Goal: Transaction & Acquisition: Subscribe to service/newsletter

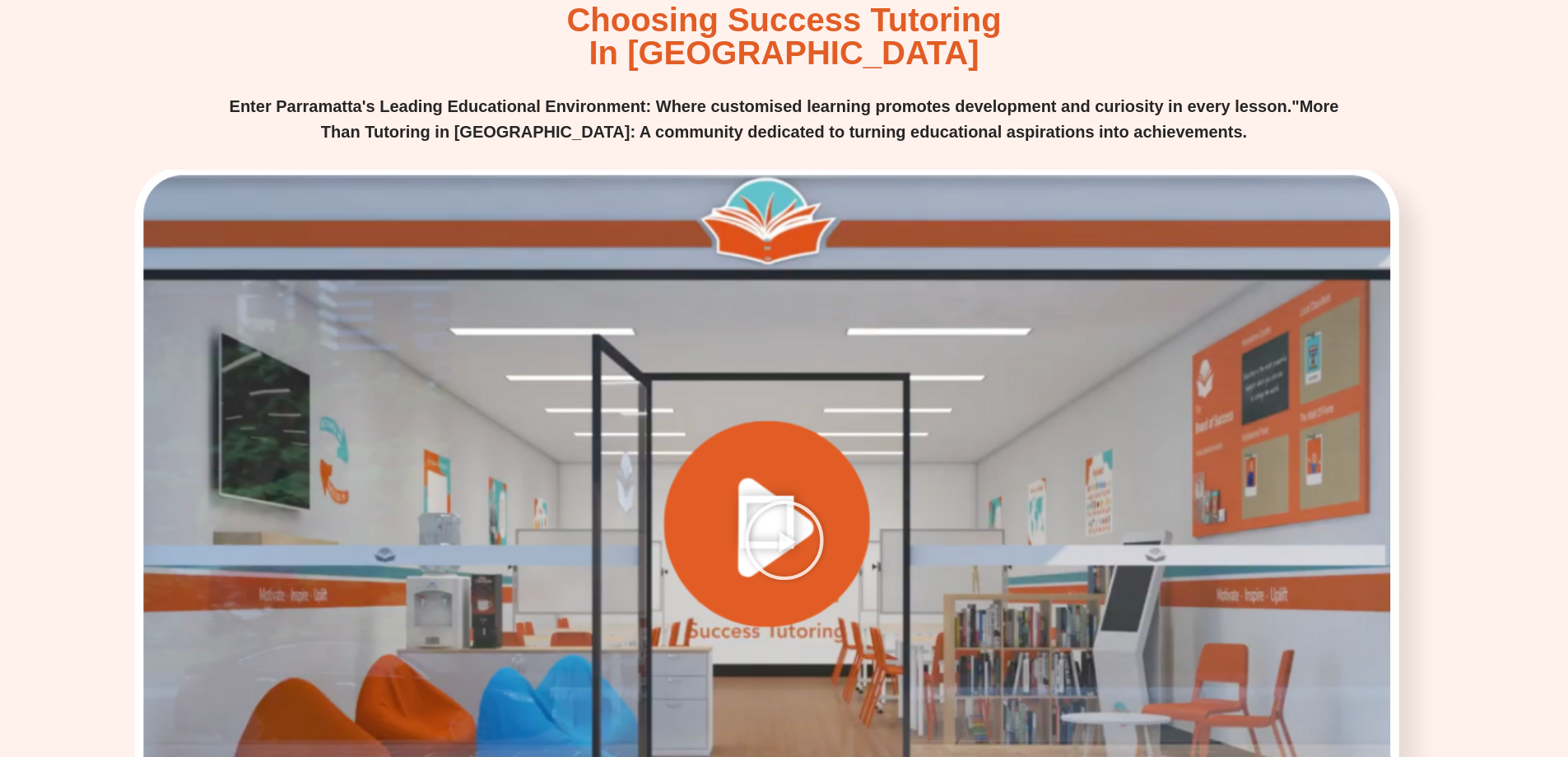
scroll to position [2333, 0]
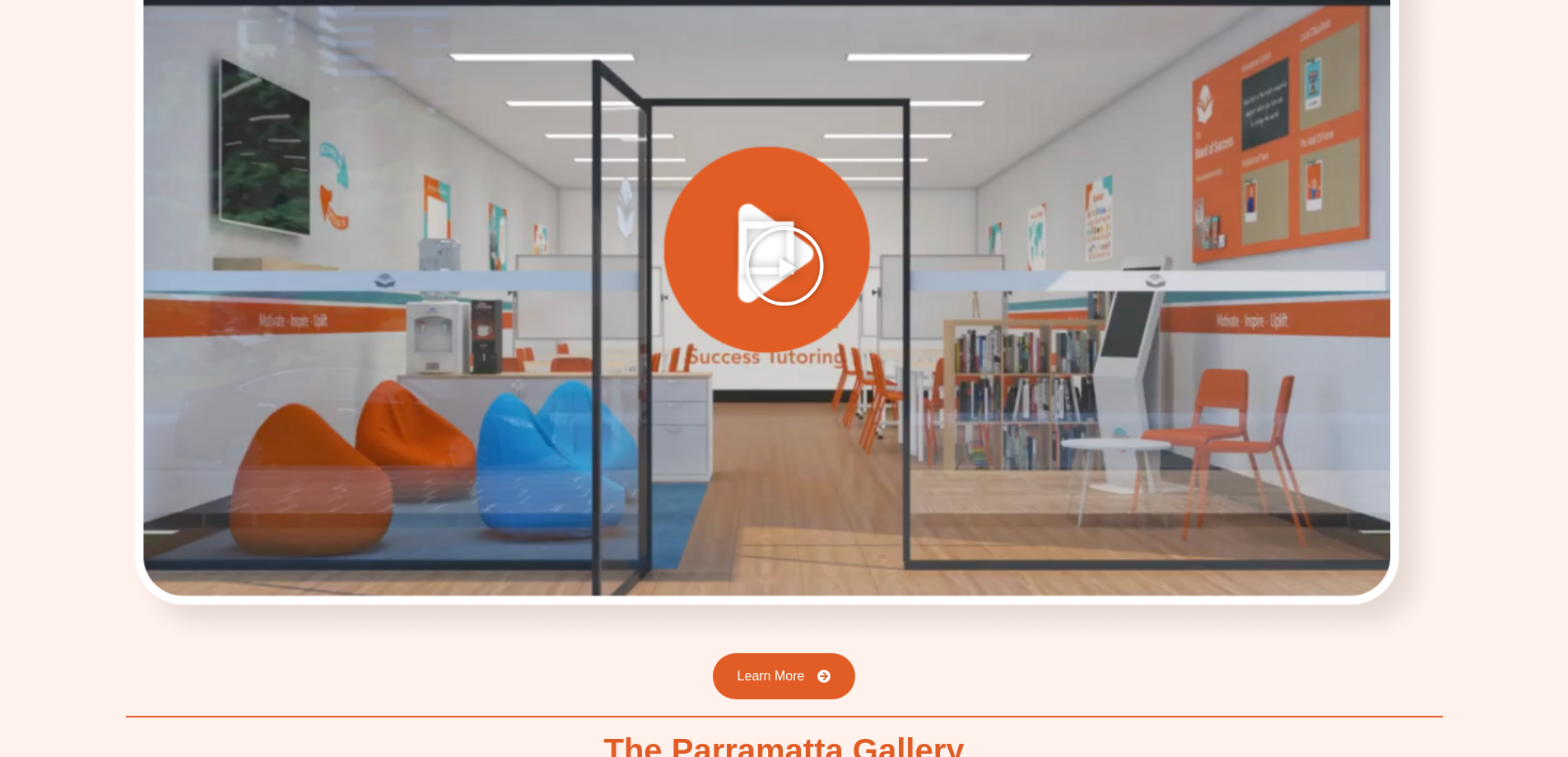
click at [798, 236] on icon "Play Video" at bounding box center [784, 266] width 82 height 82
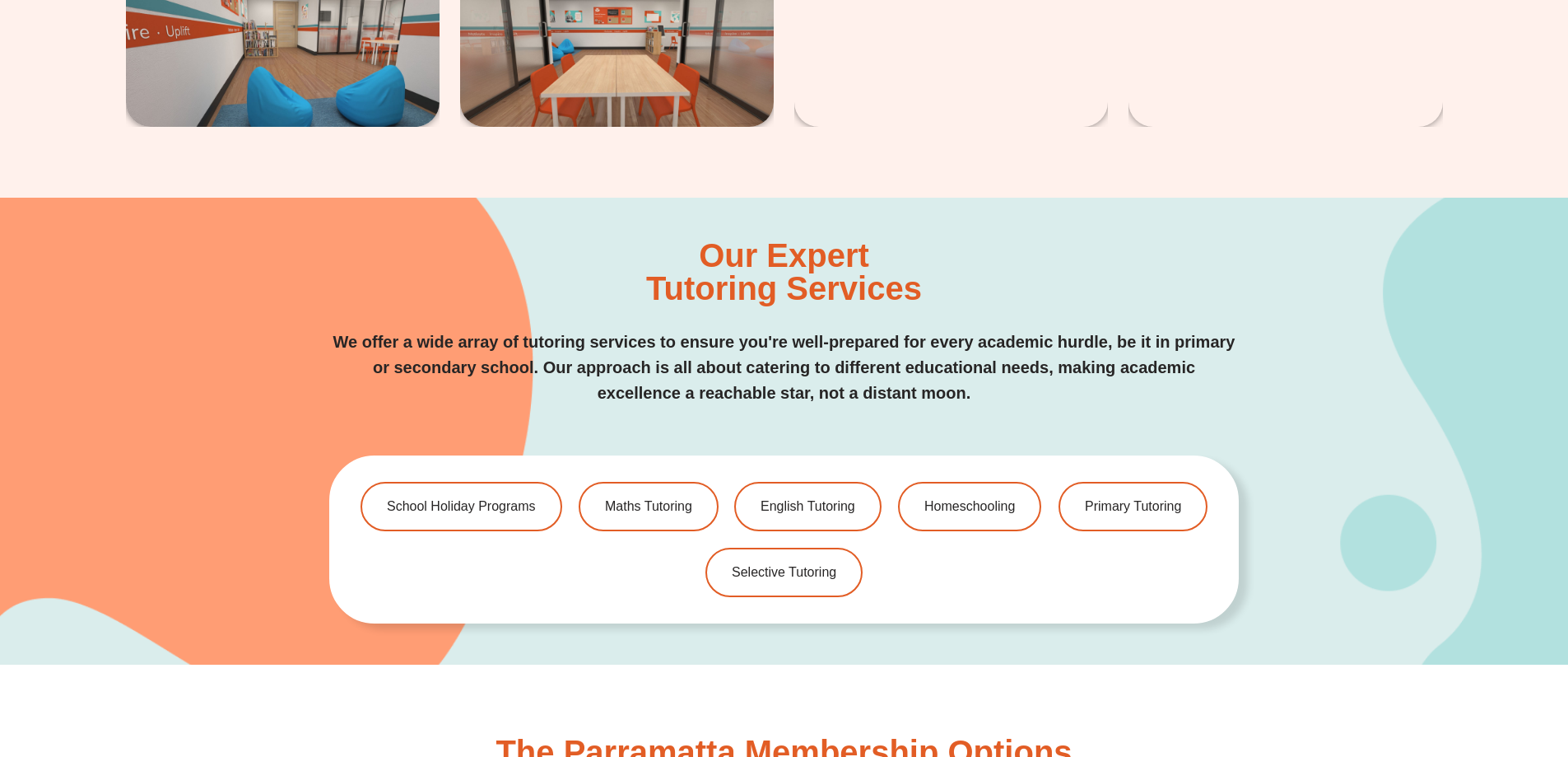
scroll to position [3432, 0]
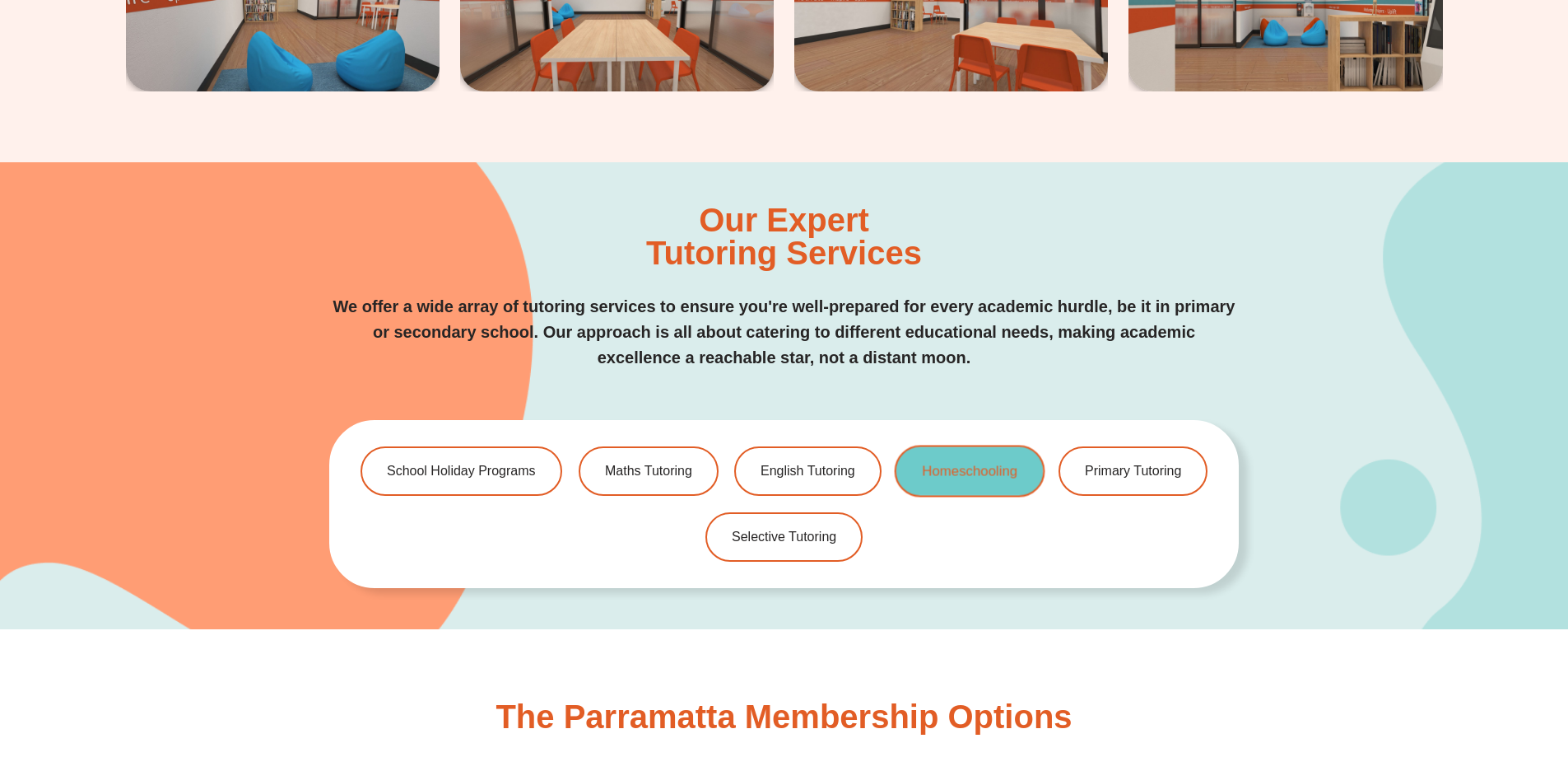
click at [898, 476] on link "Homeschooling" at bounding box center [970, 472] width 151 height 52
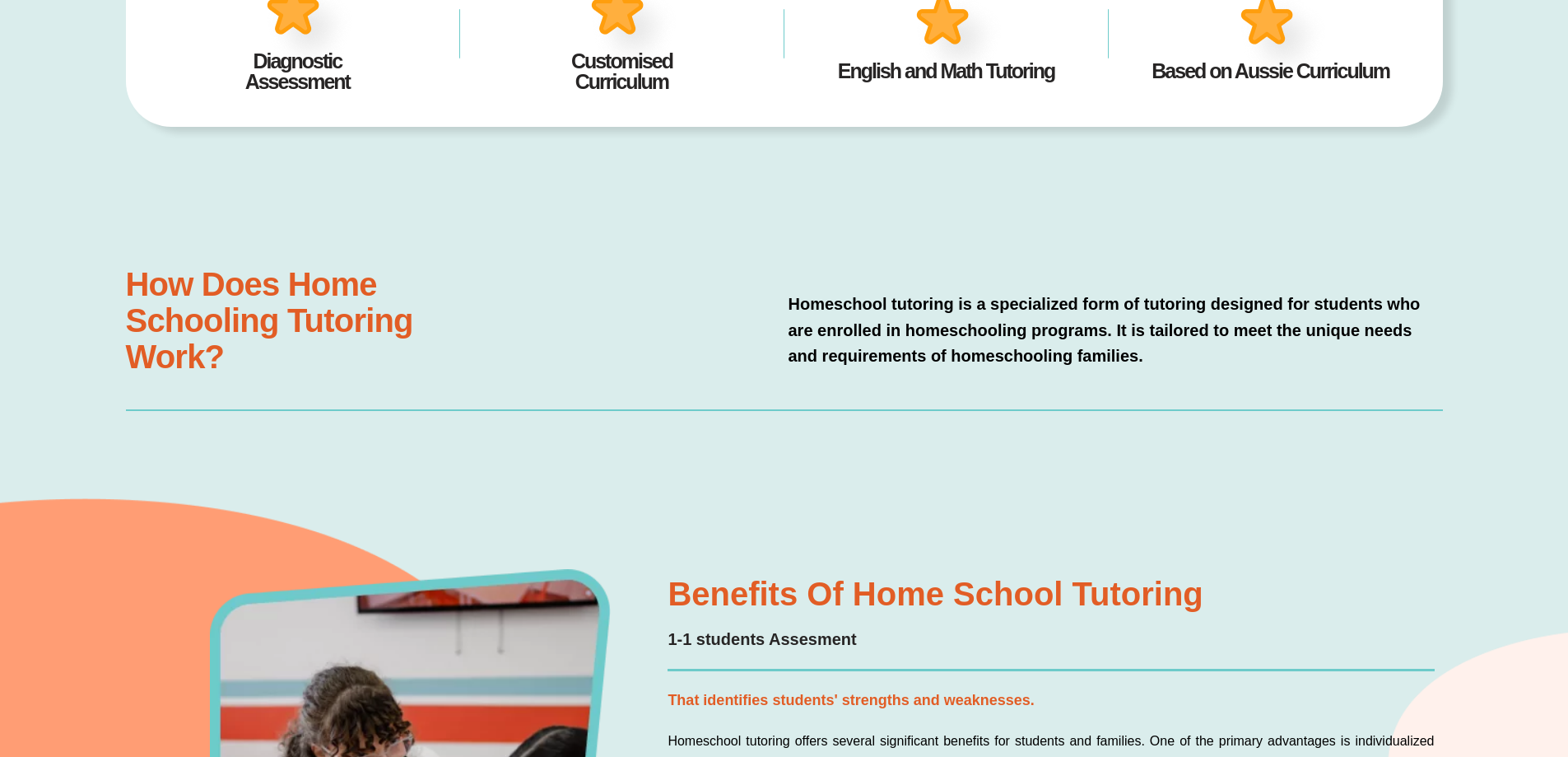
scroll to position [820, 0]
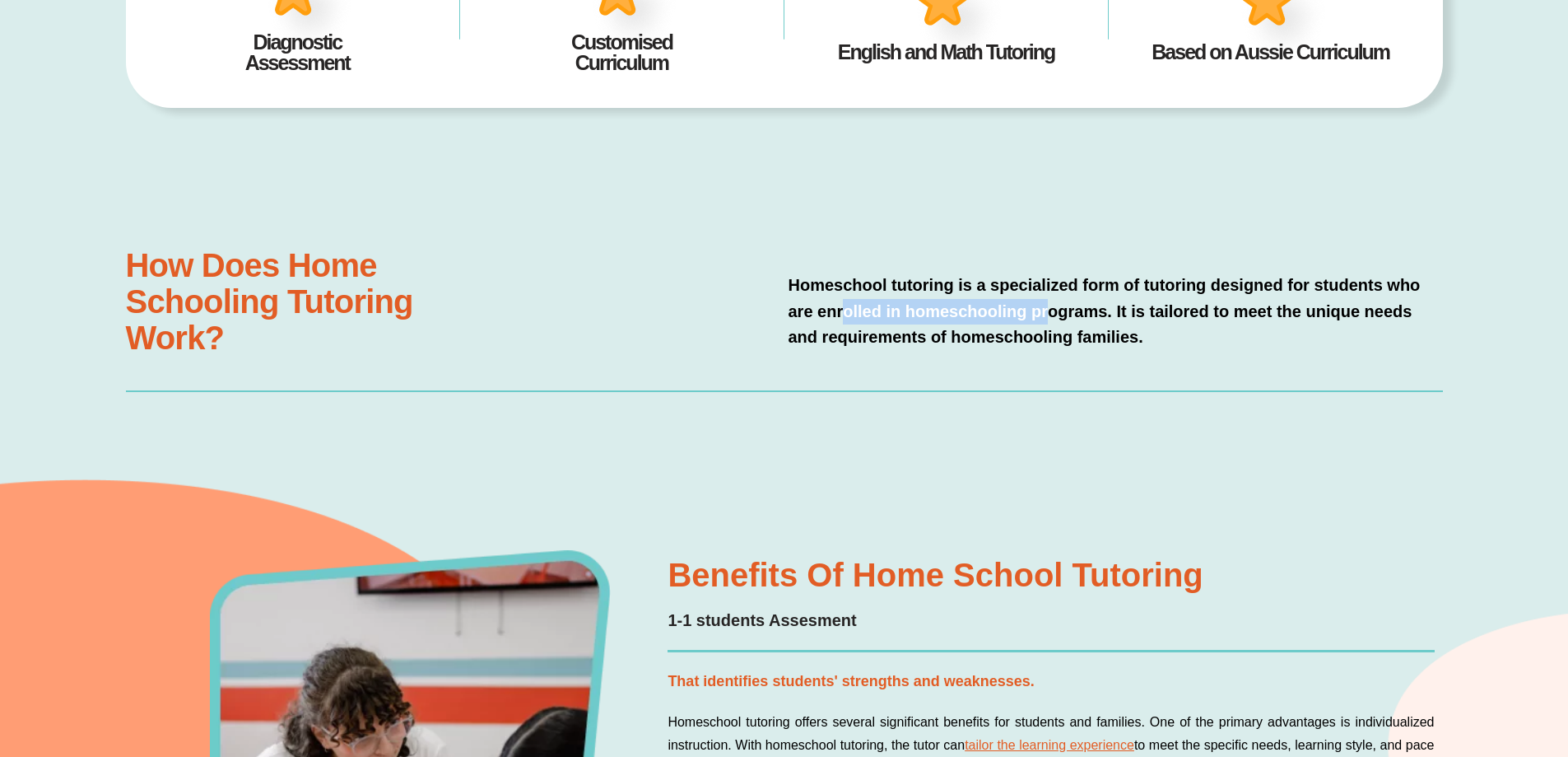
drag, startPoint x: 844, startPoint y: 305, endPoint x: 1100, endPoint y: 302, distance: 256.0
click at [1063, 302] on p "Homeschool tutoring is a specialized form of tutoring designed for students who…" at bounding box center [1115, 310] width 654 height 77
drag, startPoint x: 1118, startPoint y: 300, endPoint x: 1393, endPoint y: 307, distance: 275.1
click at [1393, 307] on p "Homeschool tutoring is a specialized form of tutoring designed for students who…" at bounding box center [1115, 310] width 654 height 77
drag, startPoint x: 809, startPoint y: 350, endPoint x: 1119, endPoint y: 345, distance: 310.0
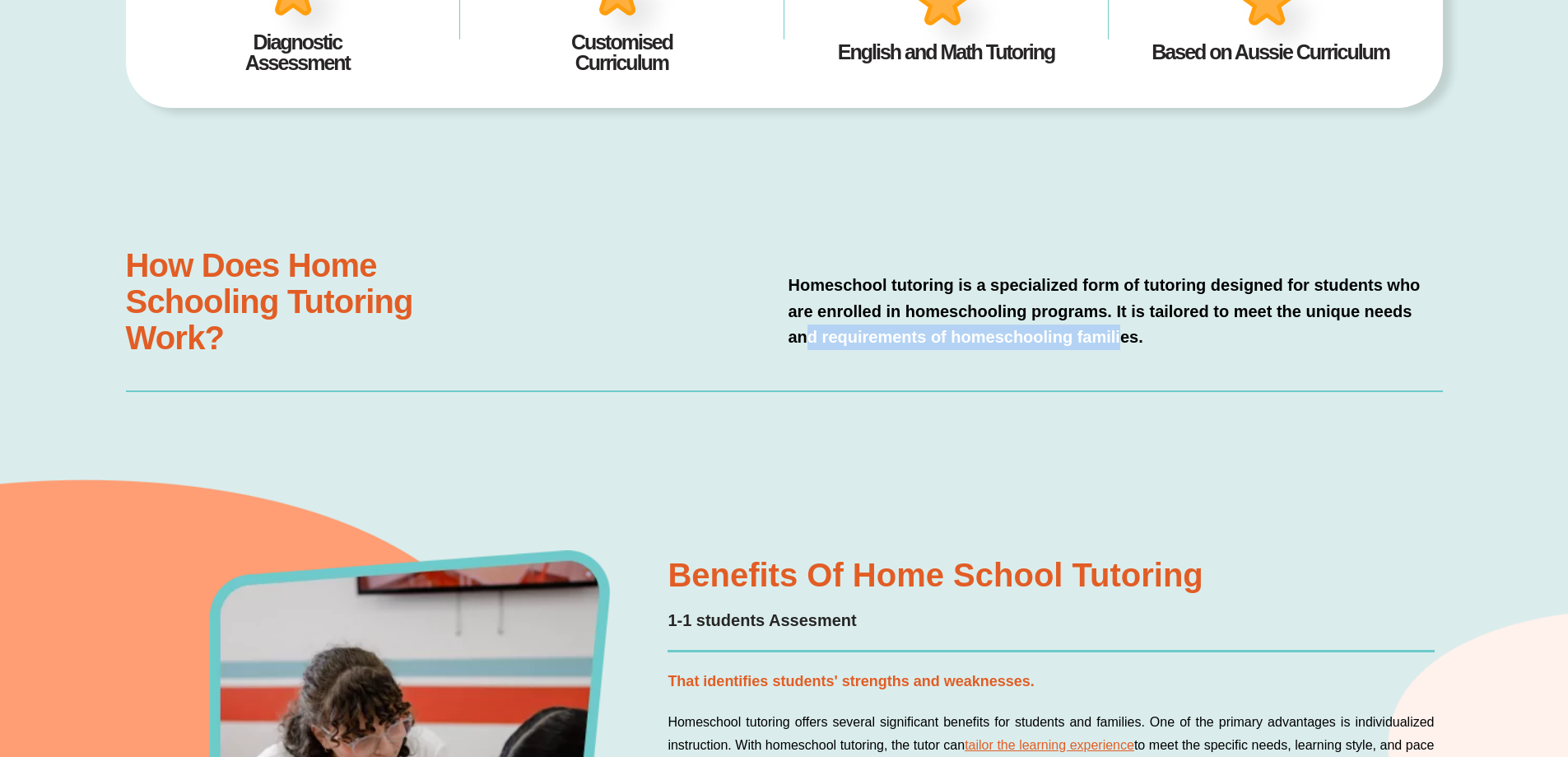
click at [1119, 345] on p "Homeschool tutoring is a specialized form of tutoring designed for students who…" at bounding box center [1115, 310] width 654 height 77
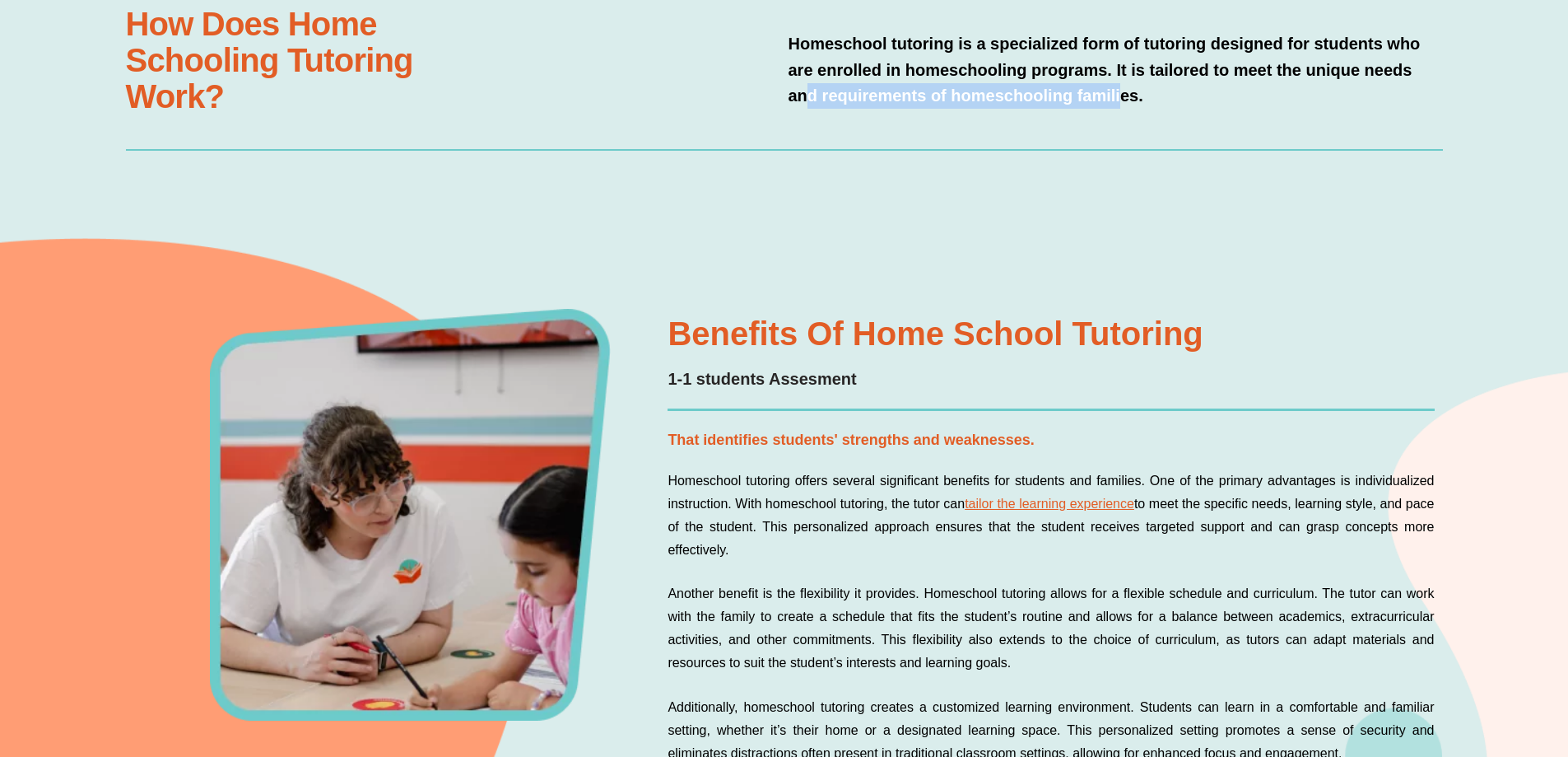
scroll to position [1232, 0]
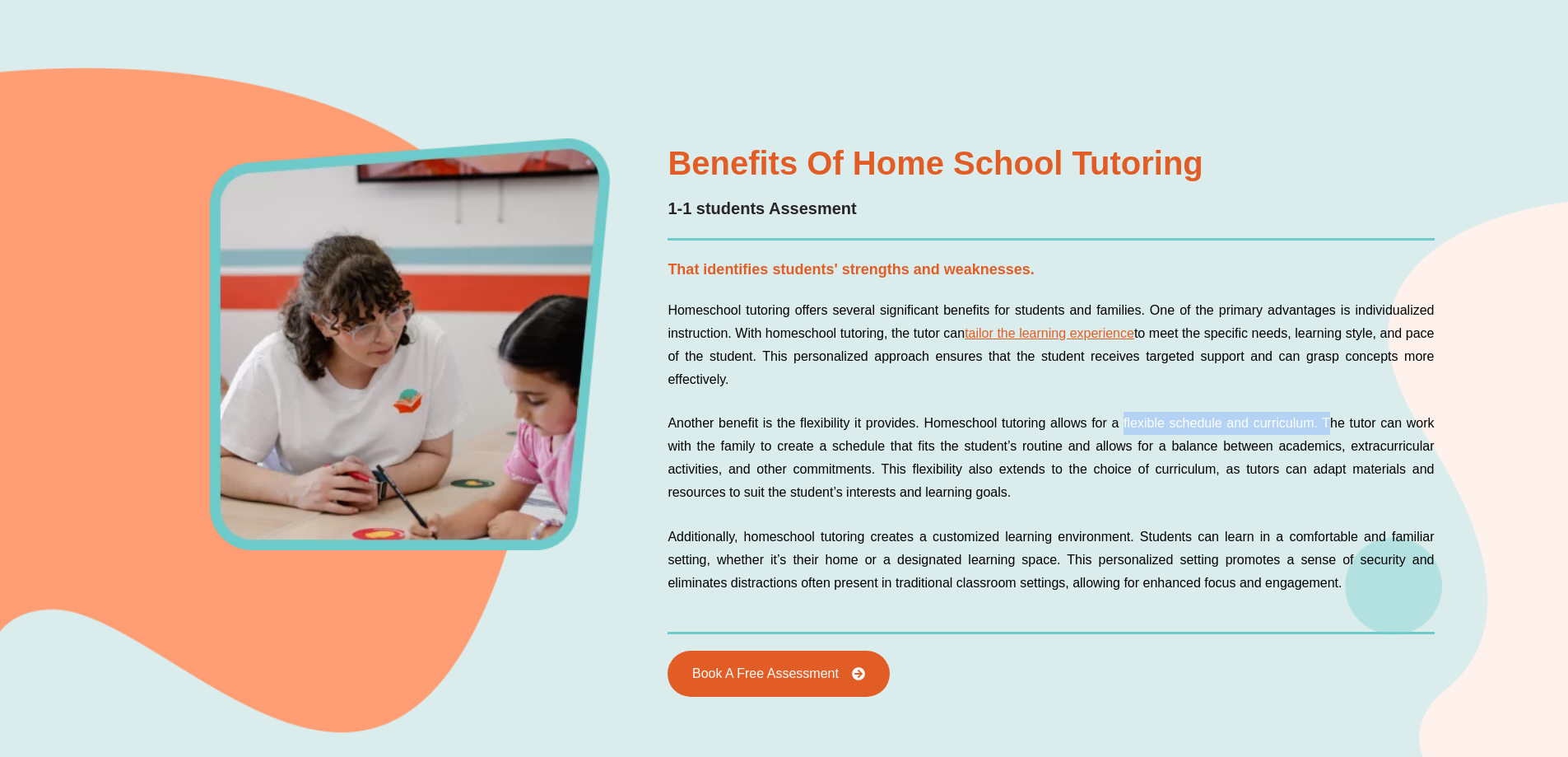
drag, startPoint x: 1124, startPoint y: 420, endPoint x: 1329, endPoint y: 418, distance: 205.0
click at [1329, 418] on p "Another benefit is the flexibility it provides. Homeschool tutoring allows for …" at bounding box center [1050, 458] width 766 height 92
drag, startPoint x: 1155, startPoint y: 449, endPoint x: 1340, endPoint y: 448, distance: 185.0
click at [1340, 448] on p "Another benefit is the flexibility it provides. Homeschool tutoring allows for …" at bounding box center [1050, 458] width 766 height 92
drag, startPoint x: 800, startPoint y: 471, endPoint x: 1164, endPoint y: 462, distance: 364.1
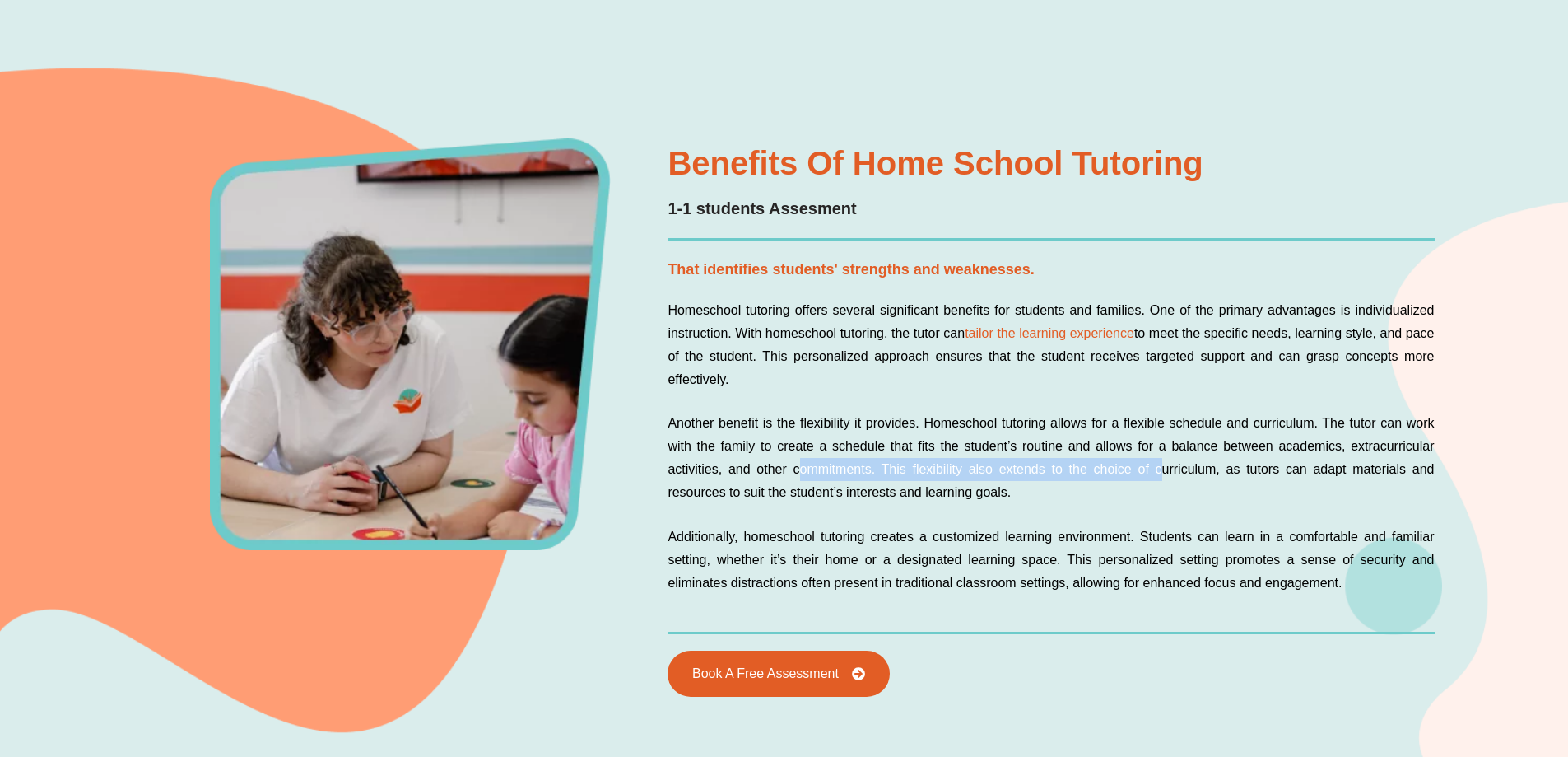
click at [1164, 462] on p "Another benefit is the flexibility it provides. Homeschool tutoring allows for …" at bounding box center [1050, 458] width 766 height 92
drag, startPoint x: 709, startPoint y: 493, endPoint x: 737, endPoint y: 492, distance: 28.0
click at [737, 492] on p "Another benefit is the flexibility it provides. Homeschool tutoring allows for …" at bounding box center [1050, 458] width 766 height 92
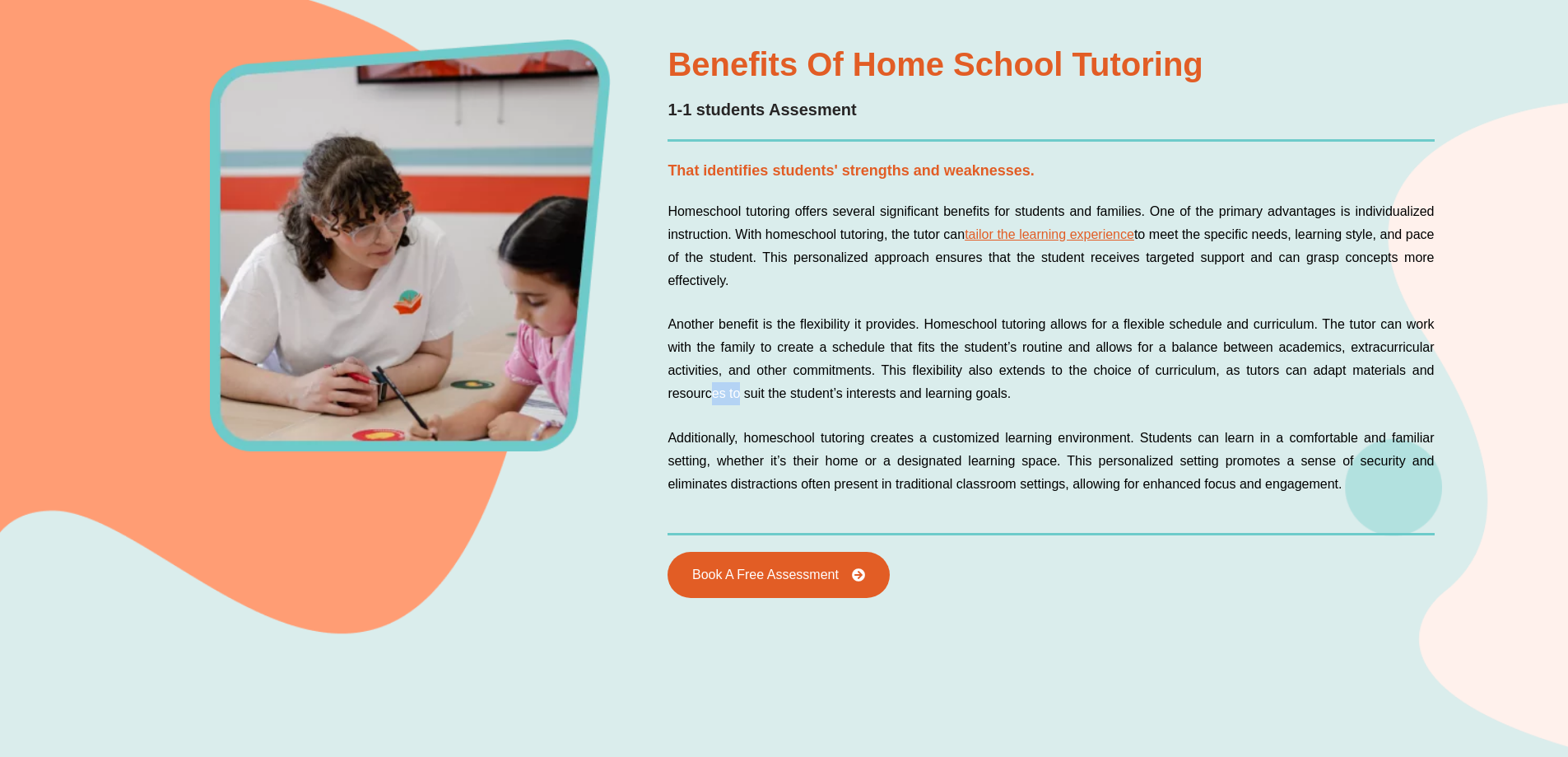
scroll to position [1369, 0]
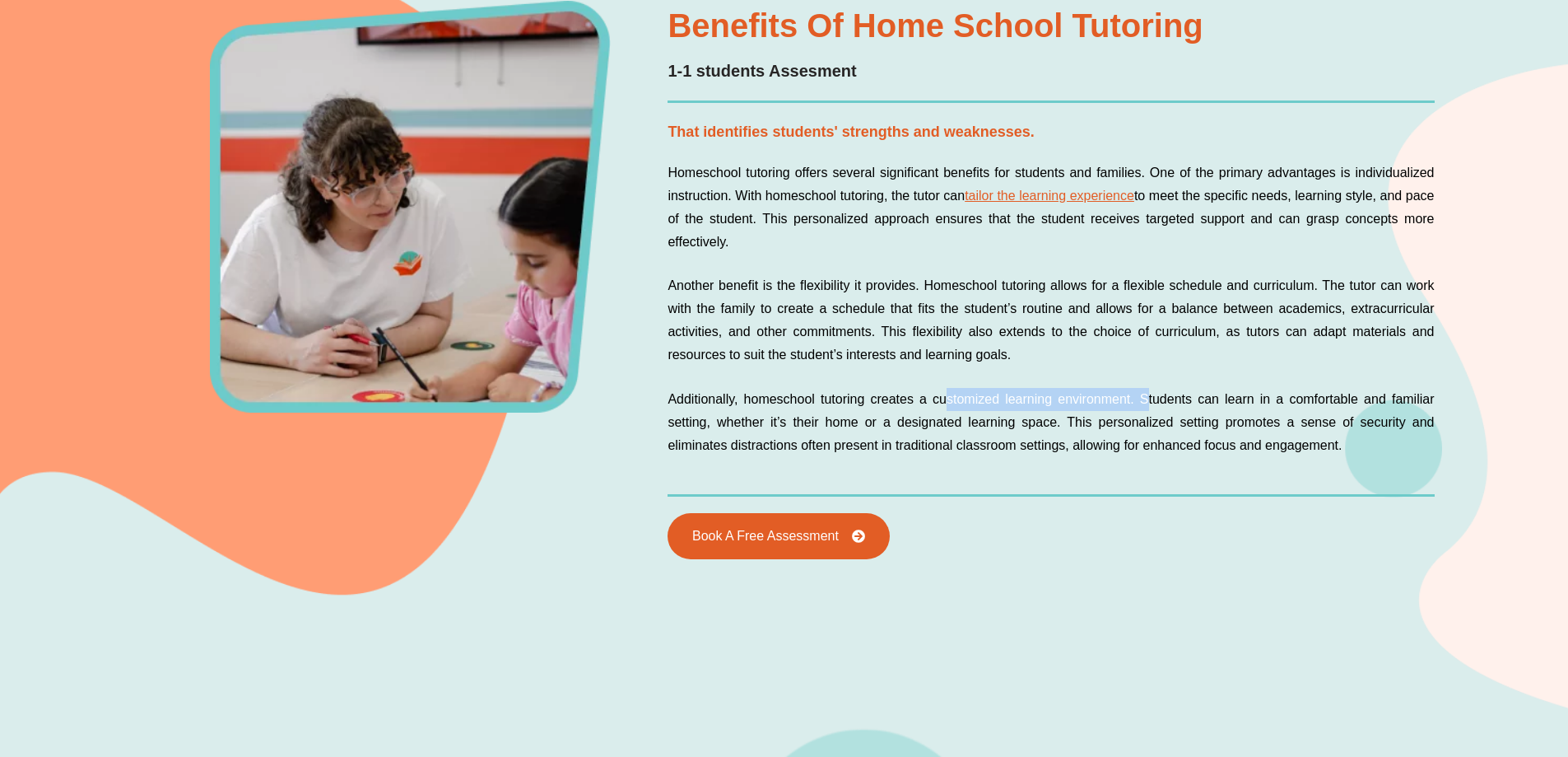
drag, startPoint x: 948, startPoint y: 406, endPoint x: 1146, endPoint y: 407, distance: 198.0
click at [1146, 407] on p "Additionally, homeschool tutoring creates a customized learning environment. St…" at bounding box center [1050, 422] width 766 height 69
click at [767, 666] on div "Benefits of Home School Tutoring 1-1 students Assesment That identifies student…" at bounding box center [784, 320] width 1316 height 779
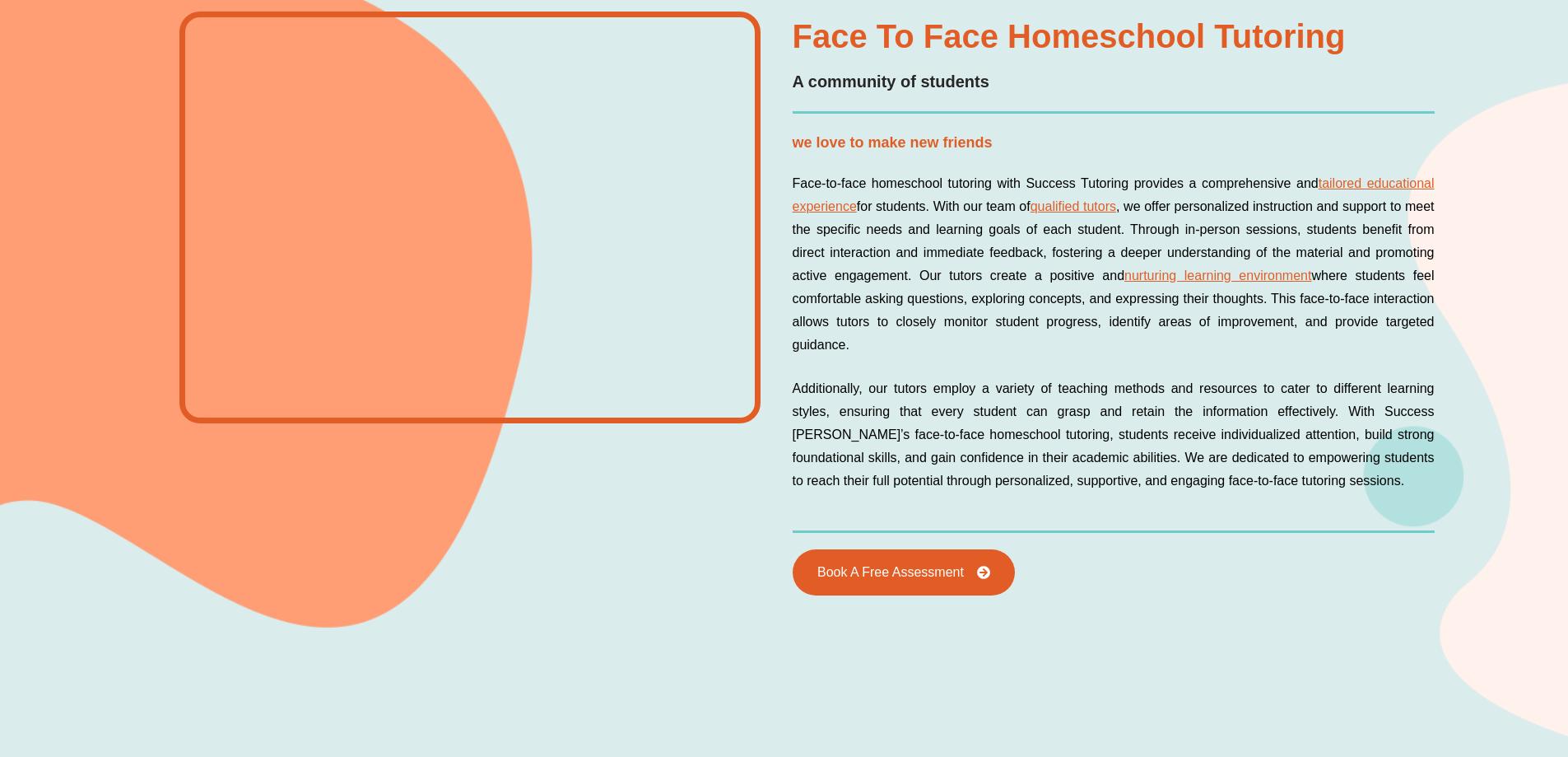
scroll to position [3017, 0]
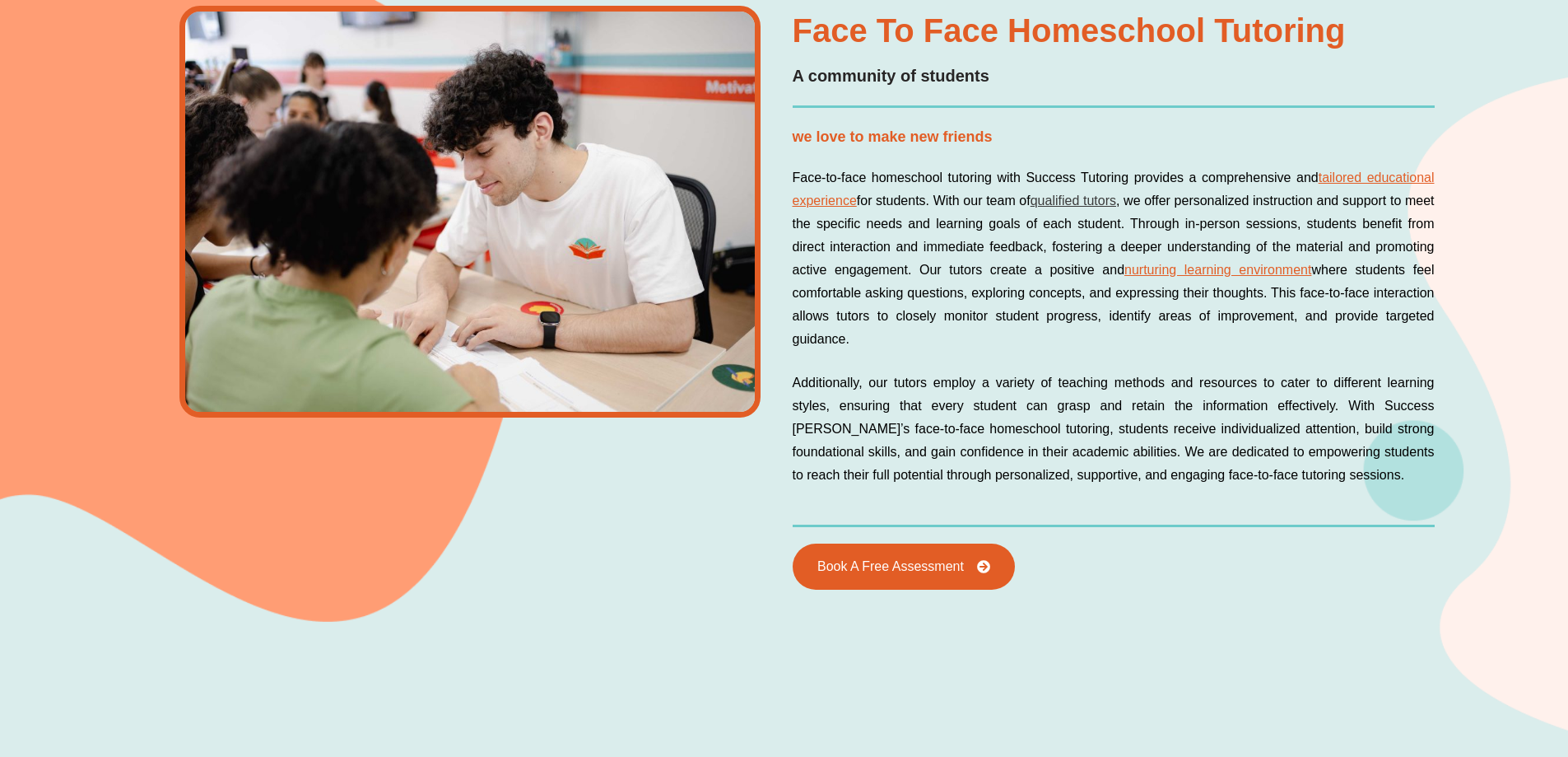
click at [1111, 201] on link "qualified tutors" at bounding box center [1073, 200] width 86 height 14
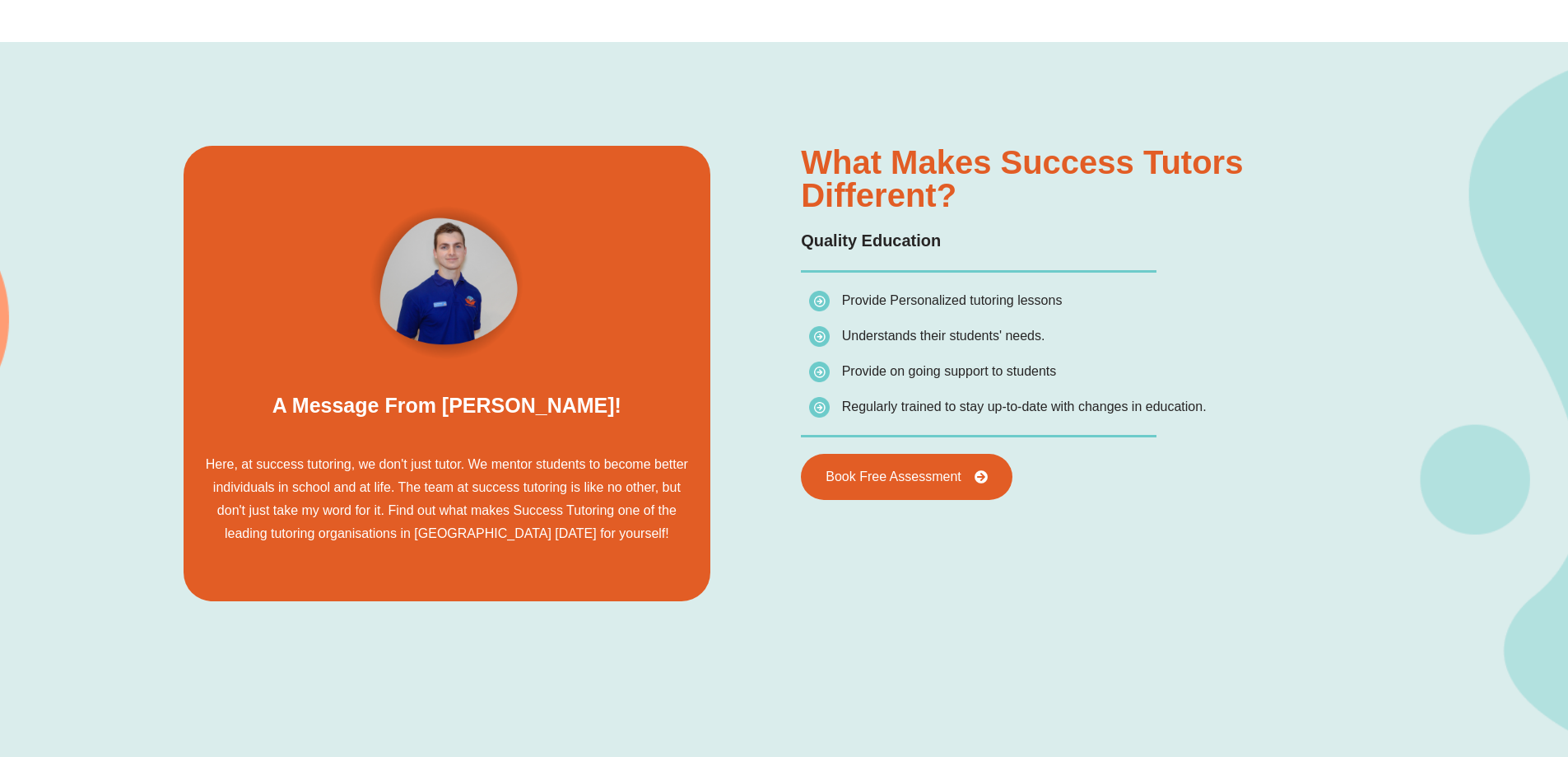
scroll to position [1235, 0]
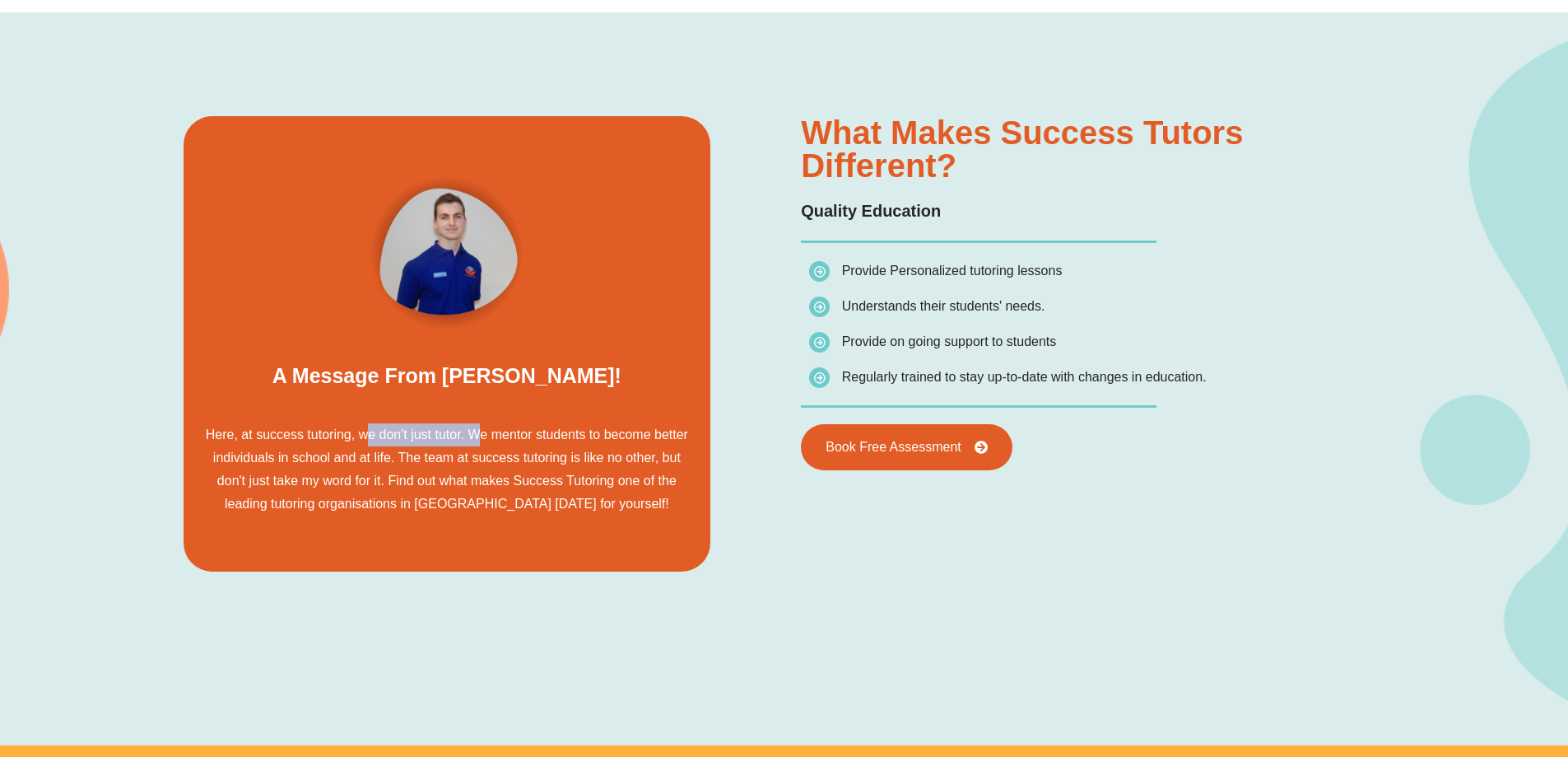
drag, startPoint x: 367, startPoint y: 434, endPoint x: 475, endPoint y: 431, distance: 108.0
click at [475, 431] on p "Here, at success tutoring, we don't just tutor. We mentor students to become be…" at bounding box center [447, 469] width 498 height 92
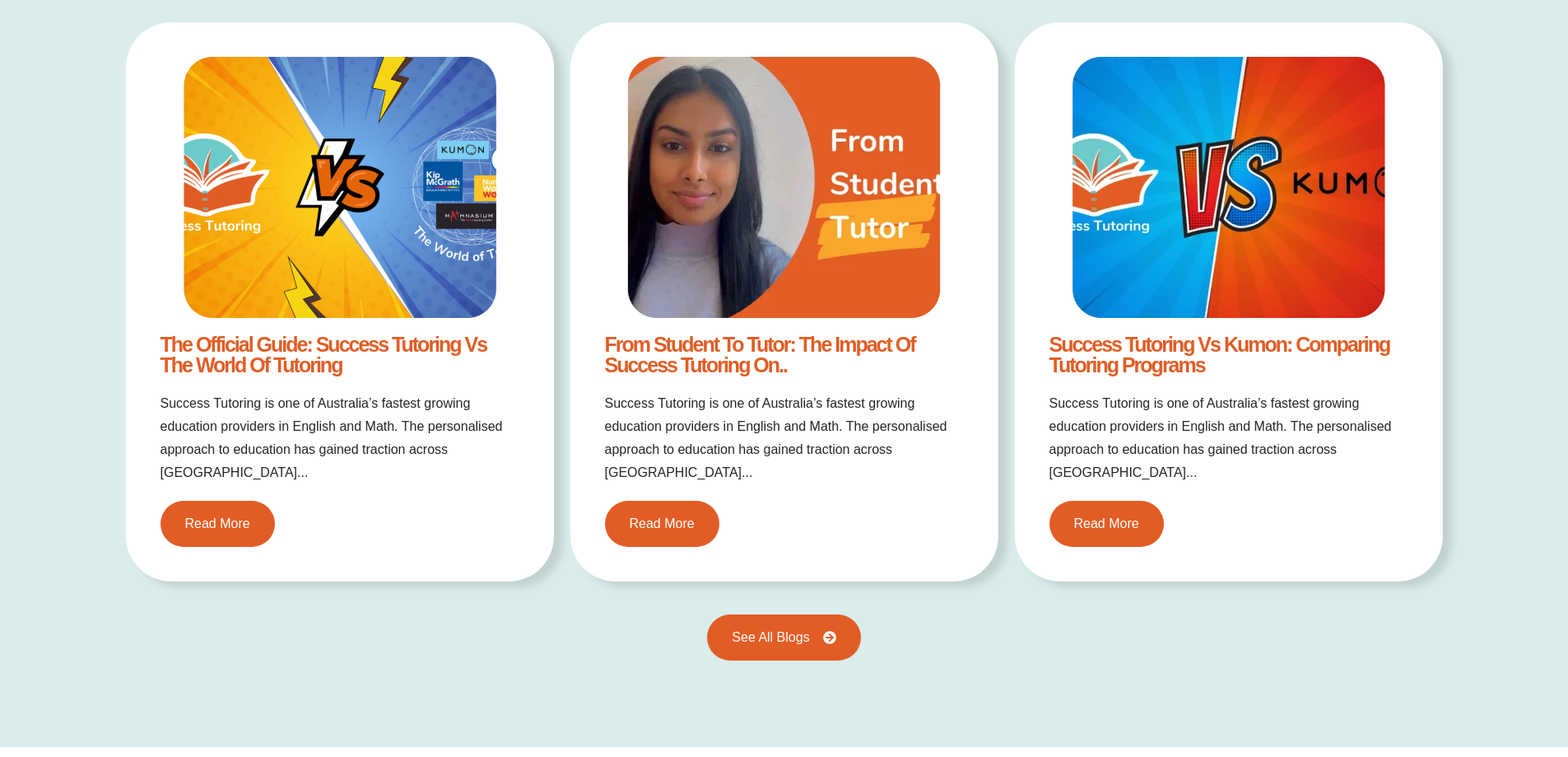
scroll to position [2196, 0]
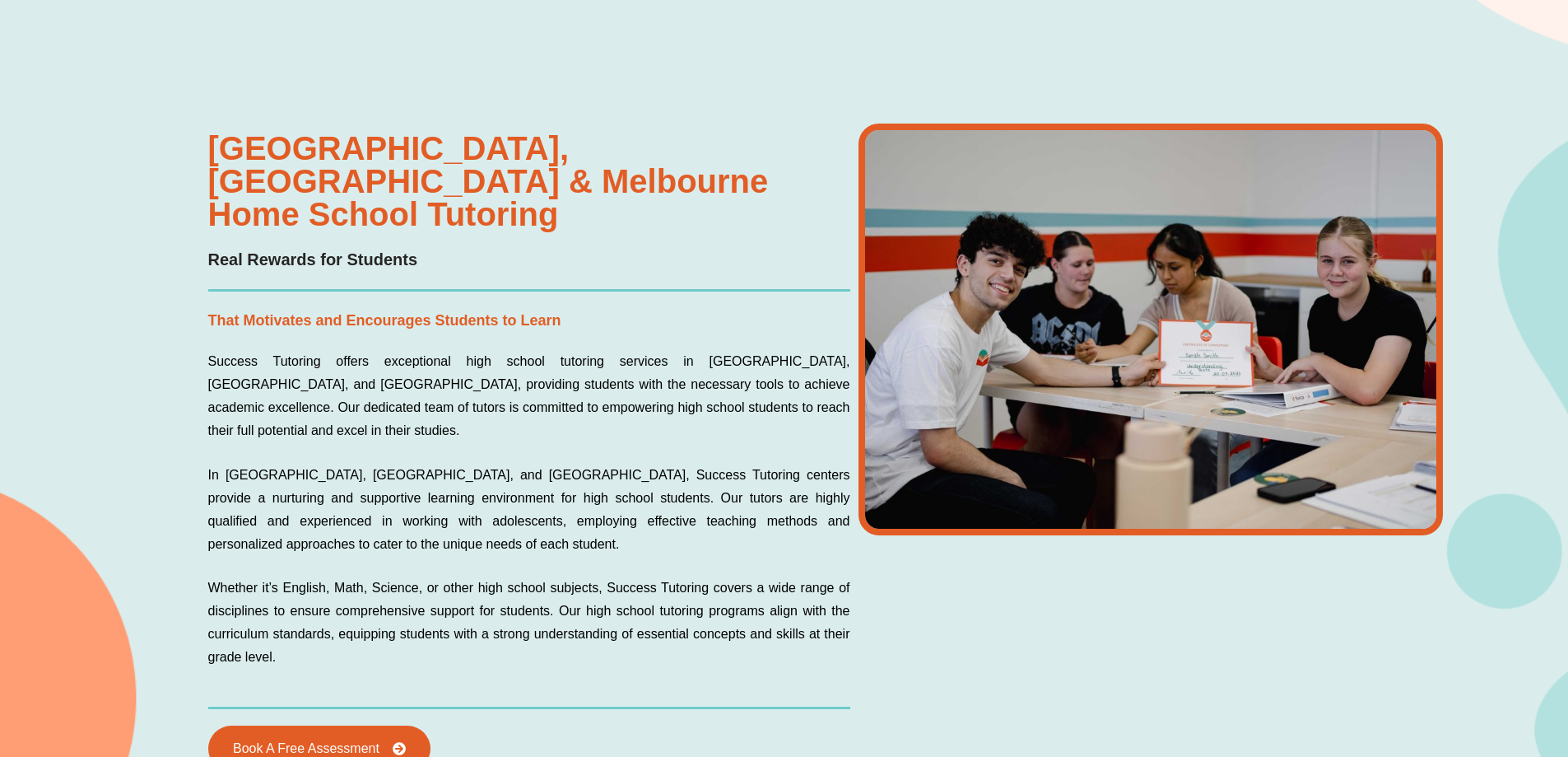
scroll to position [3840, 0]
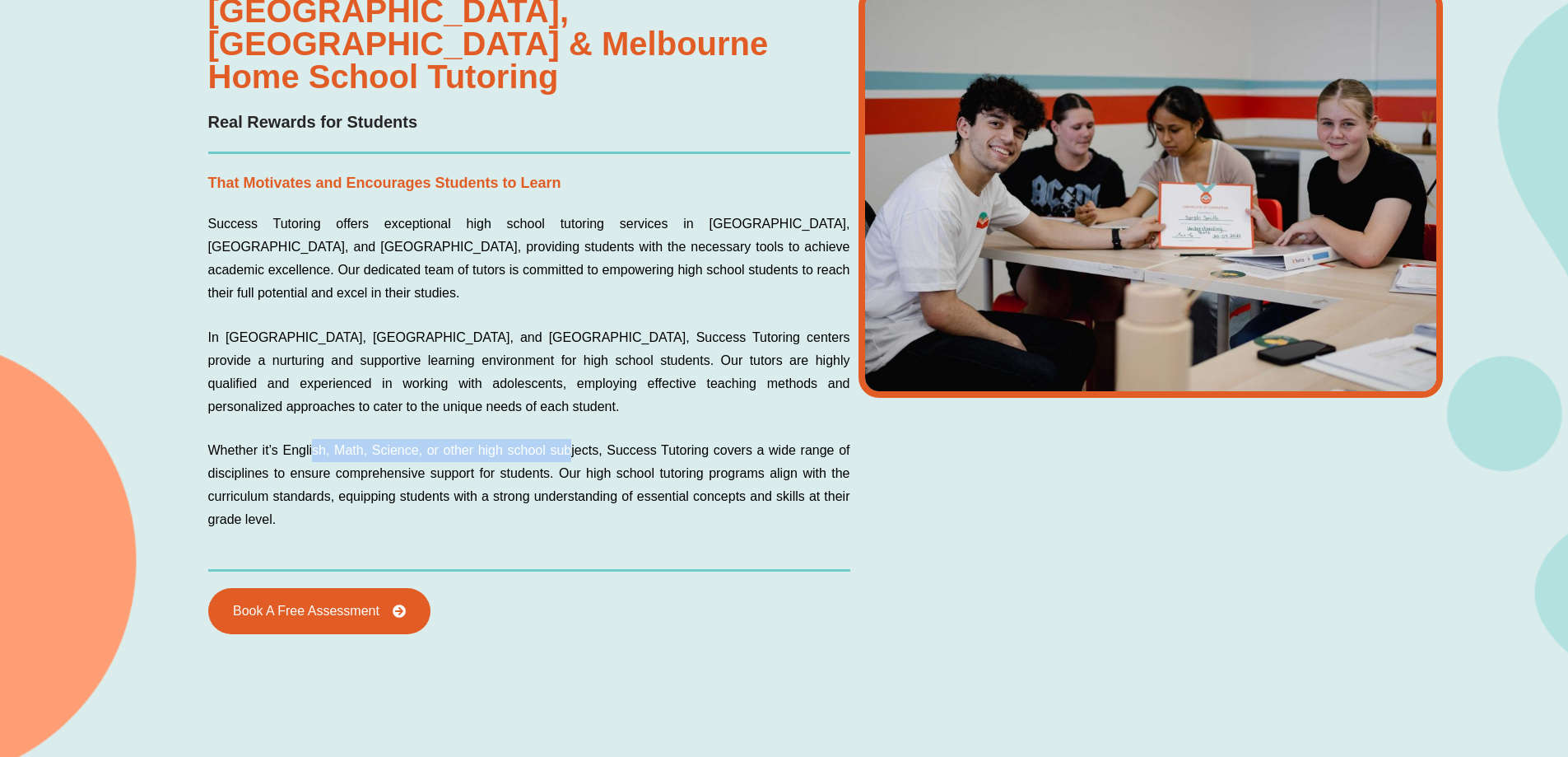
drag, startPoint x: 312, startPoint y: 391, endPoint x: 570, endPoint y: 390, distance: 258.0
click at [570, 439] on p "Whether it’s English, Math, Science, or other high school subjects, Success Tut…" at bounding box center [528, 485] width 642 height 92
drag, startPoint x: 444, startPoint y: 427, endPoint x: 544, endPoint y: 431, distance: 100.1
click at [494, 439] on p "Whether it’s English, Math, Science, or other high school subjects, Success Tut…" at bounding box center [528, 485] width 642 height 92
drag, startPoint x: 591, startPoint y: 420, endPoint x: 827, endPoint y: 418, distance: 236.0
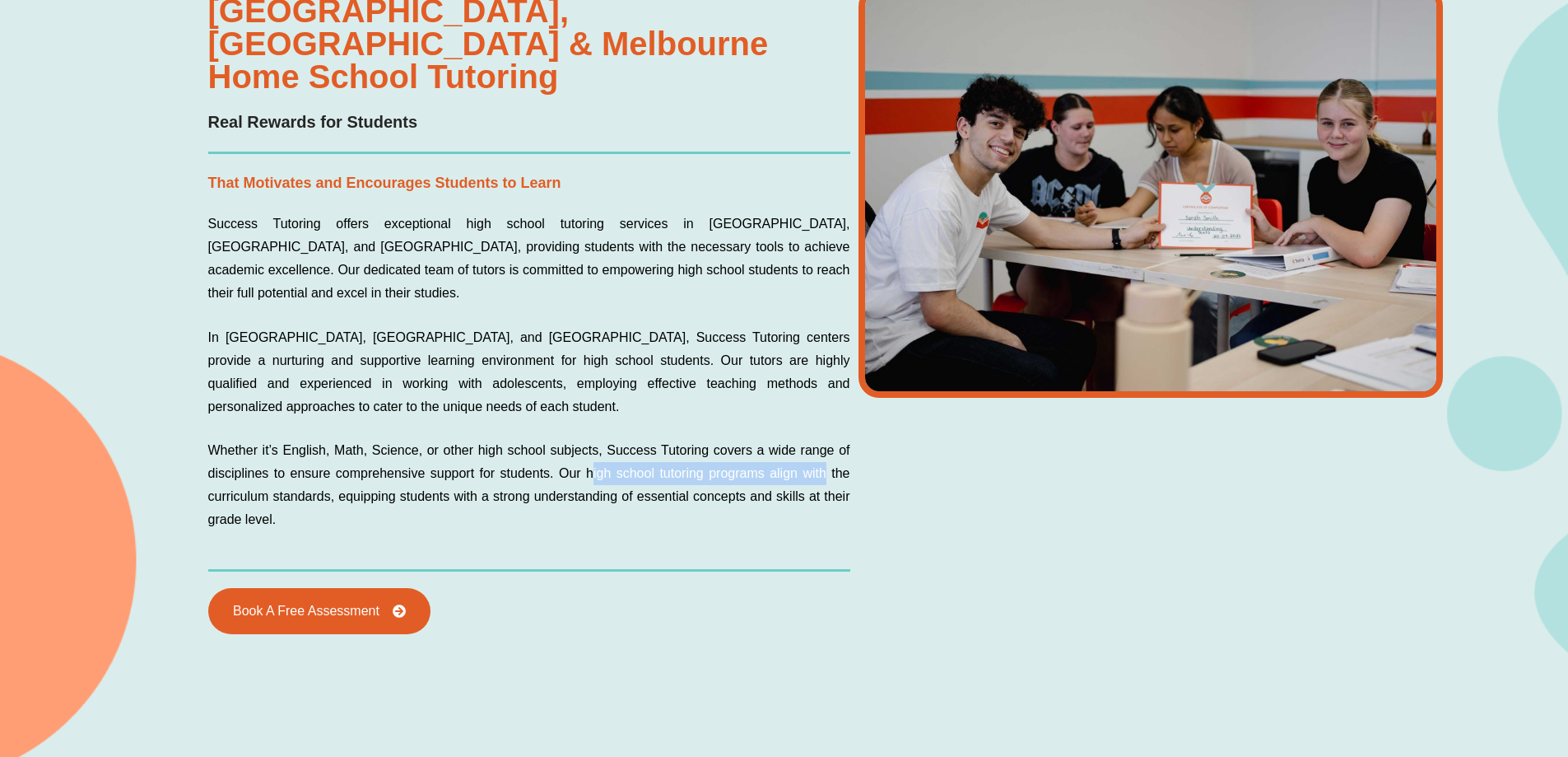
click at [827, 439] on p "Whether it’s English, Math, Science, or other high school subjects, Success Tut…" at bounding box center [528, 485] width 642 height 92
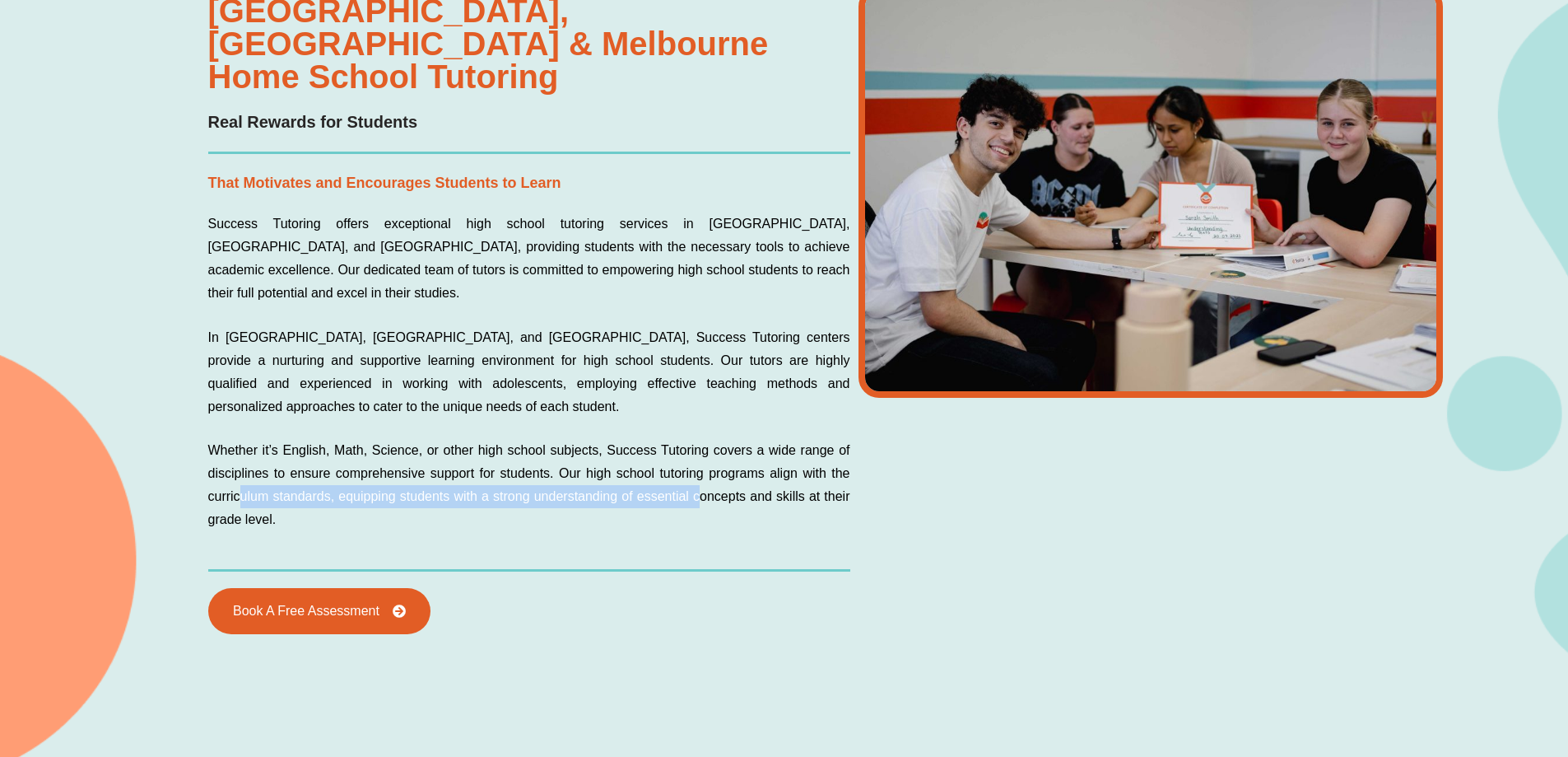
drag, startPoint x: 237, startPoint y: 441, endPoint x: 702, endPoint y: 444, distance: 465.0
click at [702, 444] on p "Whether it’s English, Math, Science, or other high school subjects, Success Tut…" at bounding box center [528, 485] width 642 height 92
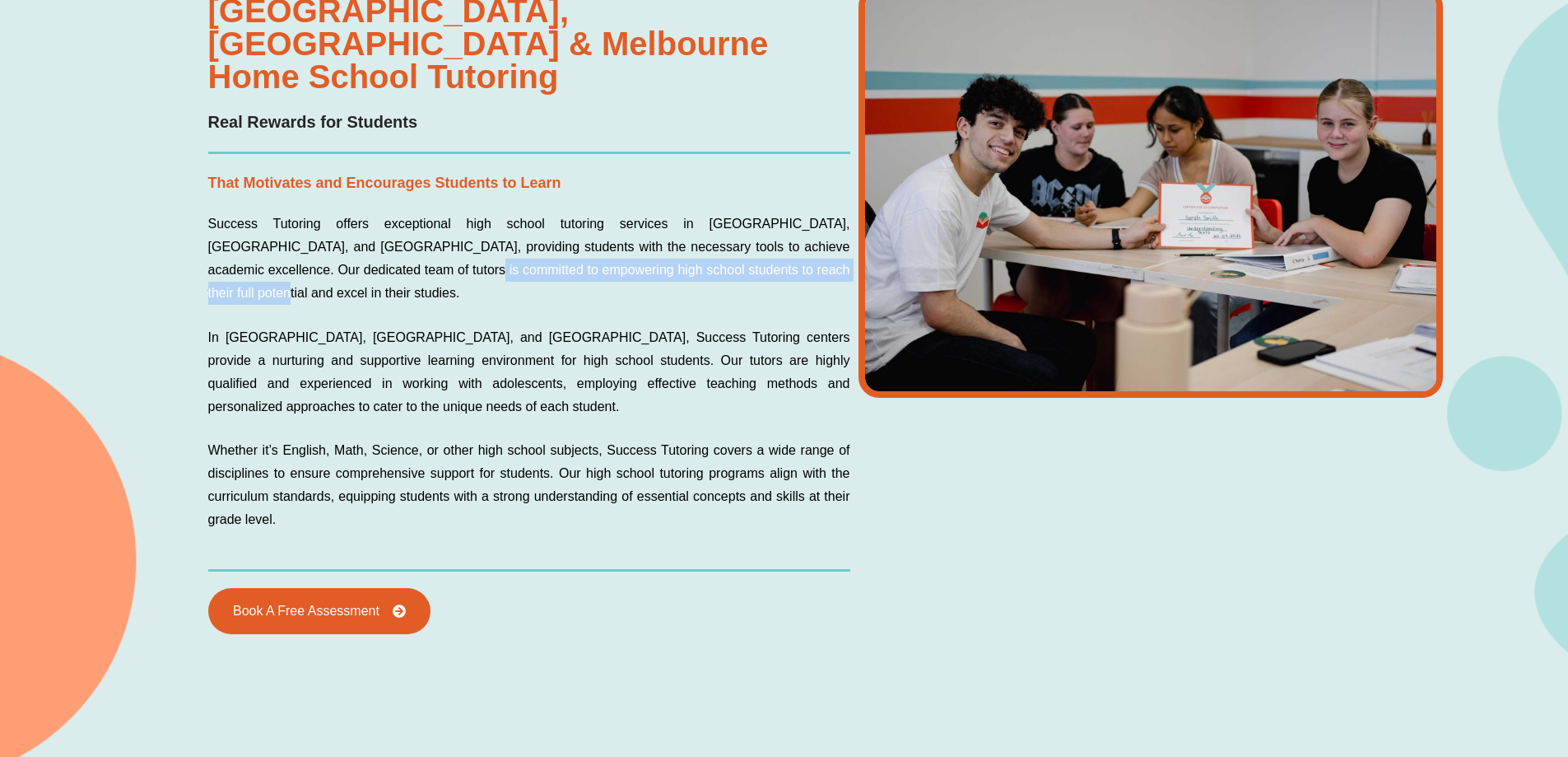
drag, startPoint x: 312, startPoint y: 236, endPoint x: 717, endPoint y: 231, distance: 405.0
click at [717, 231] on p "Success Tutoring offers exceptional high school tutoring services in Perth, Syd…" at bounding box center [528, 258] width 642 height 92
click at [622, 447] on p "Whether it’s English, Math, Science, or other high school subjects, Success Tut…" at bounding box center [528, 485] width 642 height 92
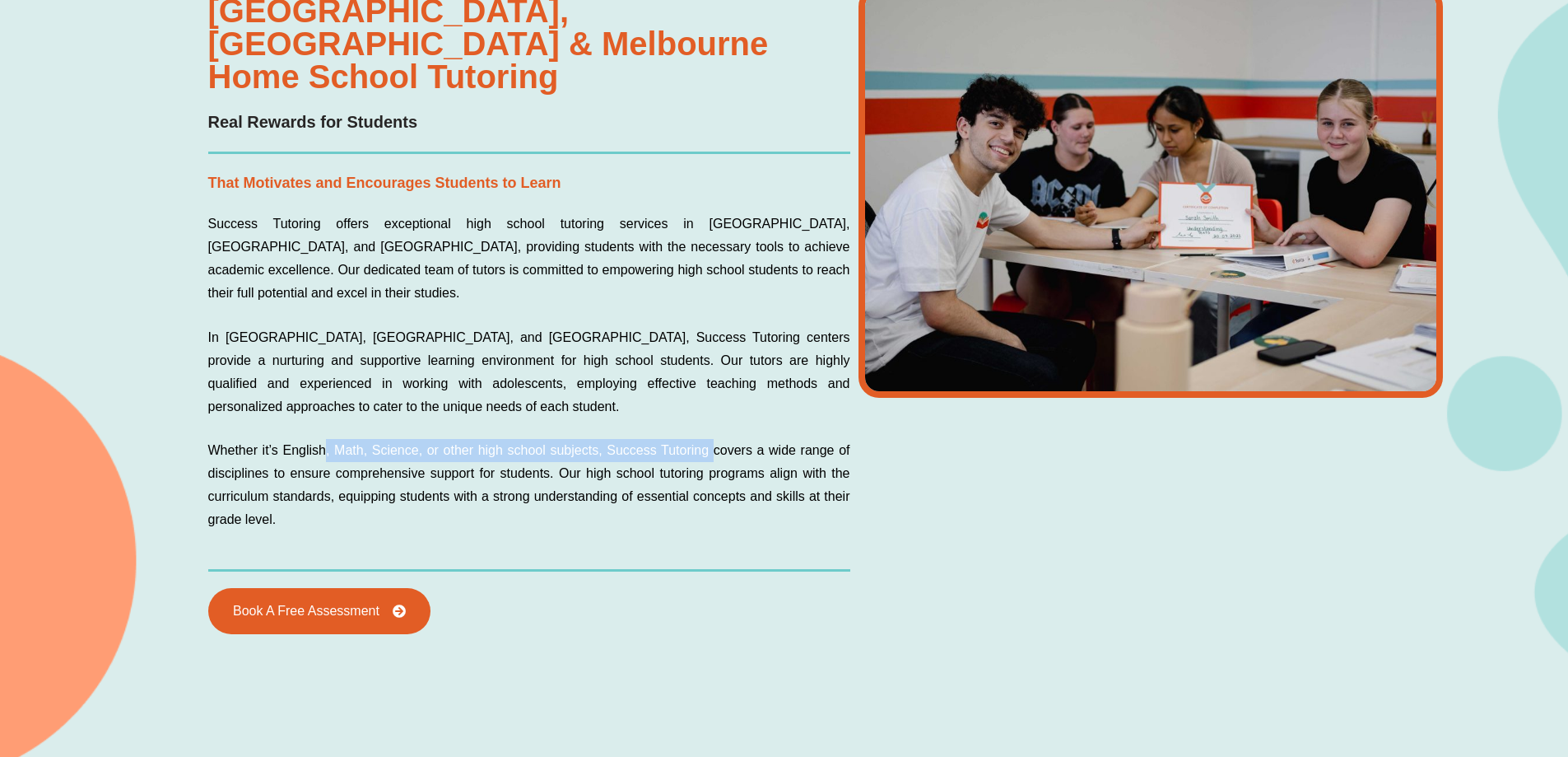
drag, startPoint x: 323, startPoint y: 390, endPoint x: 716, endPoint y: 378, distance: 393.2
click at [716, 378] on div "Success Tutoring offers exceptional high school tutoring services in Perth, Syd…" at bounding box center [528, 372] width 642 height 319
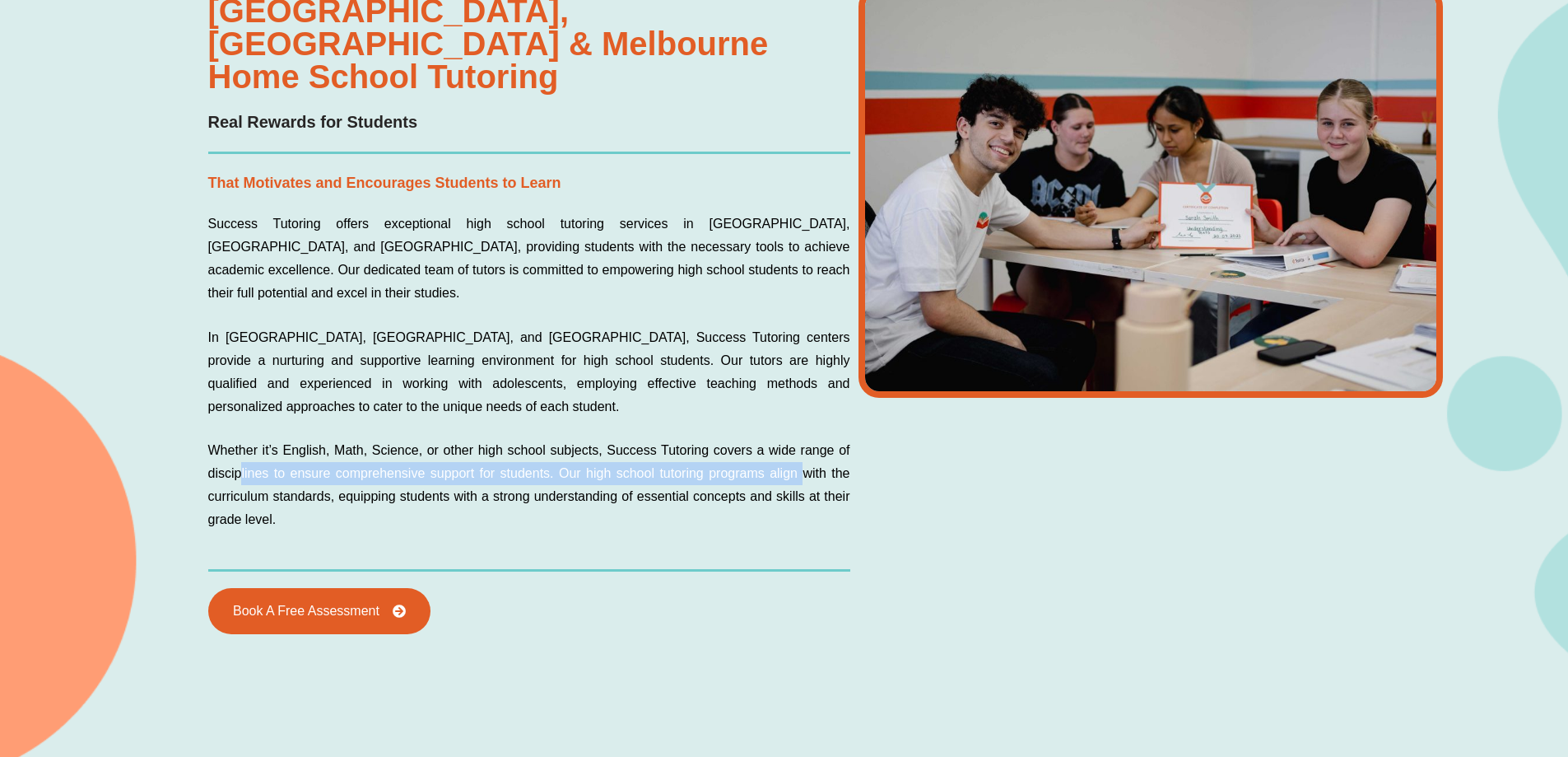
drag, startPoint x: 238, startPoint y: 420, endPoint x: 806, endPoint y: 413, distance: 568.0
click at [806, 439] on p "Whether it’s English, Math, Science, or other high school subjects, Success Tut…" at bounding box center [528, 485] width 642 height 92
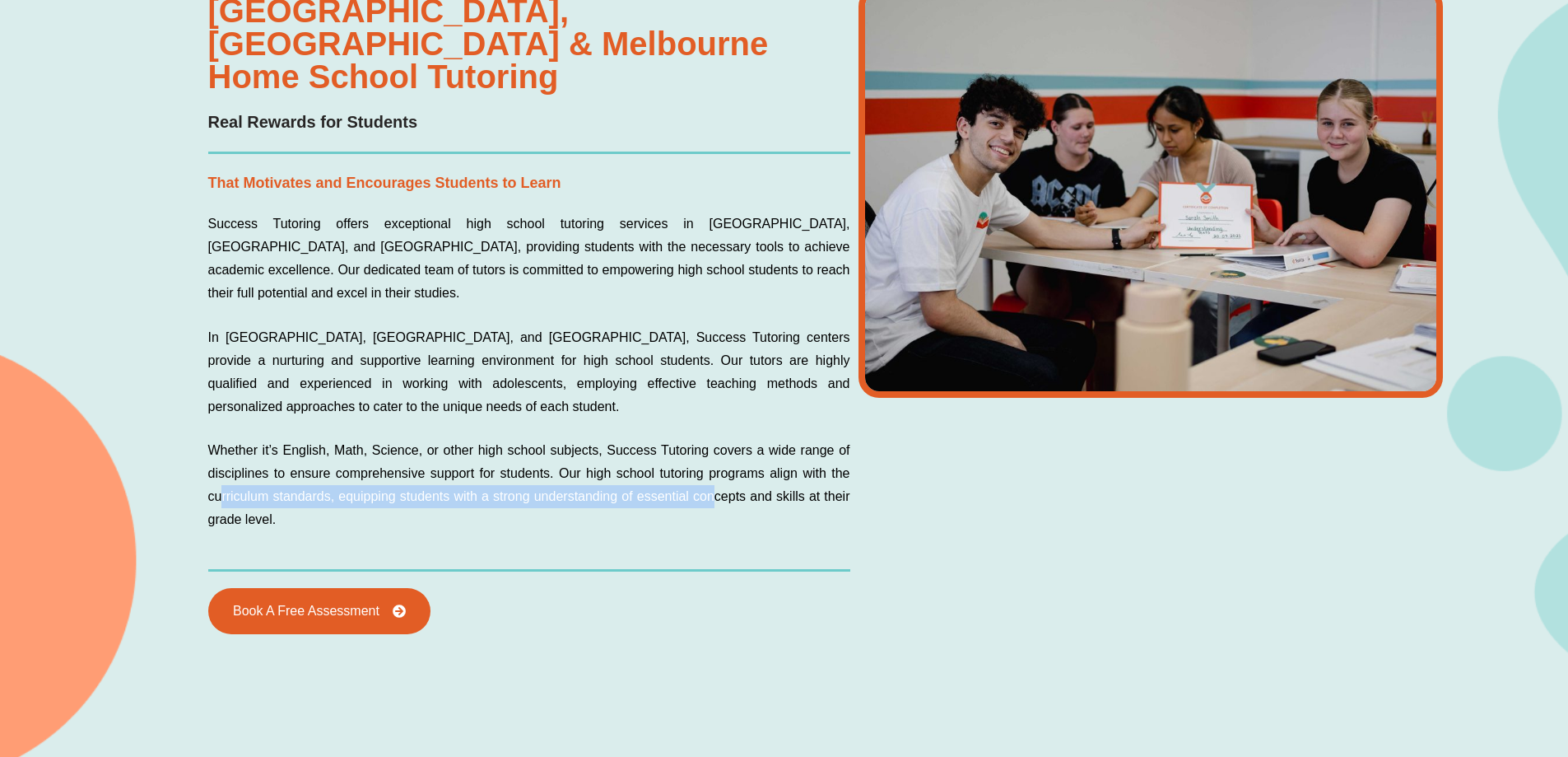
drag, startPoint x: 222, startPoint y: 441, endPoint x: 711, endPoint y: 448, distance: 489.1
click at [711, 448] on p "Whether it’s English, Math, Science, or other high school subjects, Success Tut…" at bounding box center [528, 485] width 642 height 92
click at [718, 588] on div "Book A Free Assessment" at bounding box center [528, 611] width 642 height 46
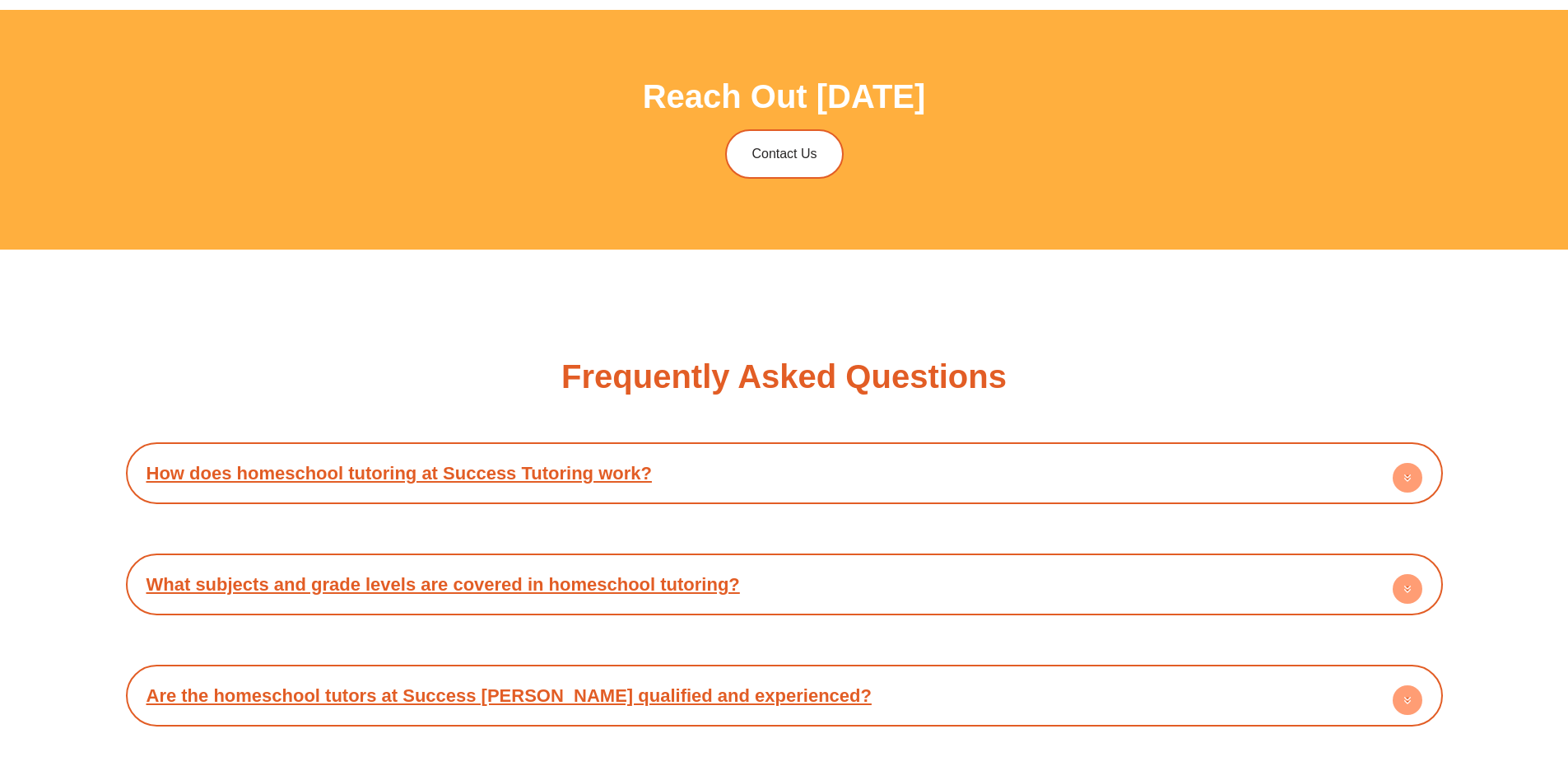
scroll to position [6311, 0]
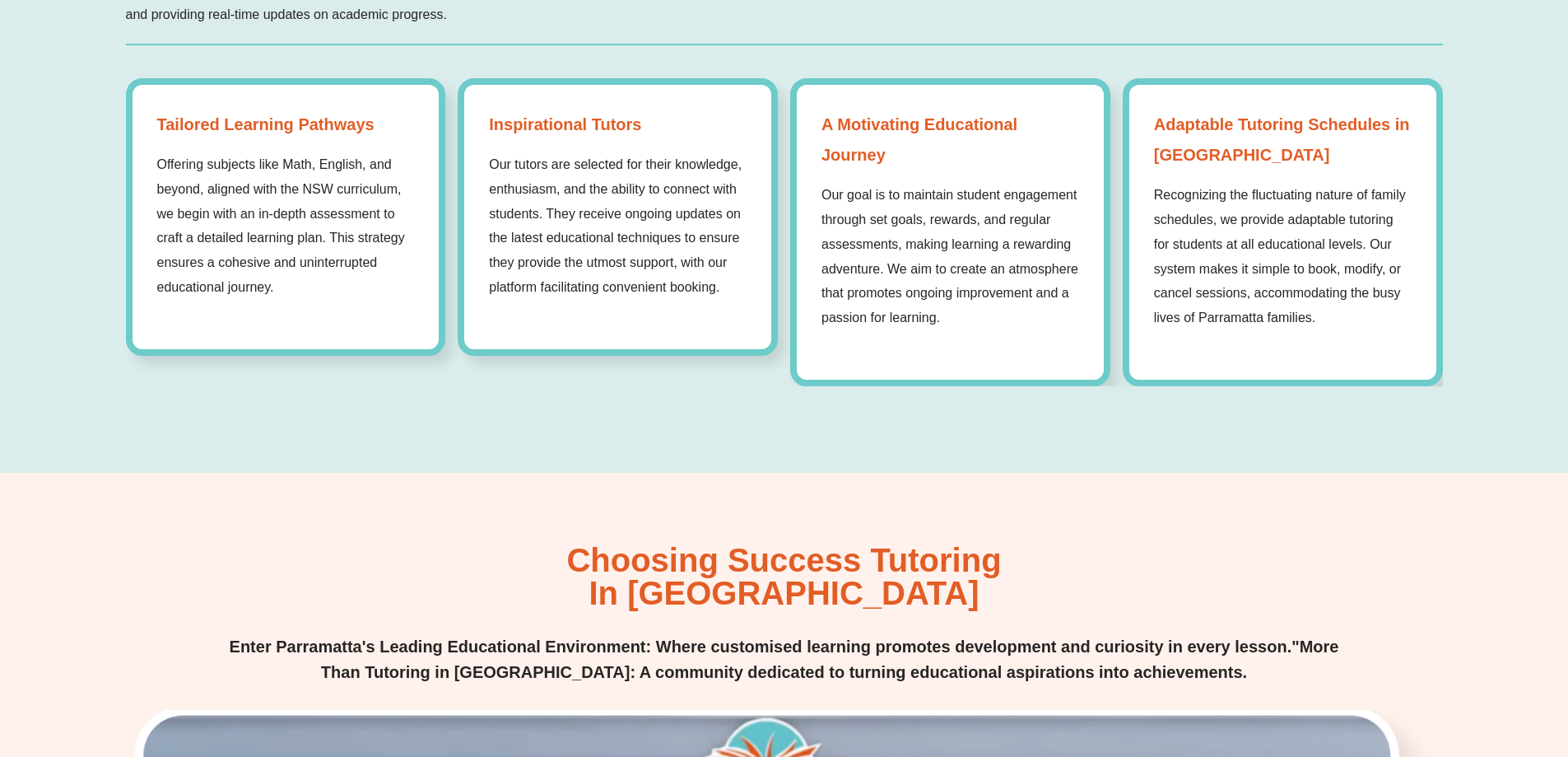
scroll to position [1387, 0]
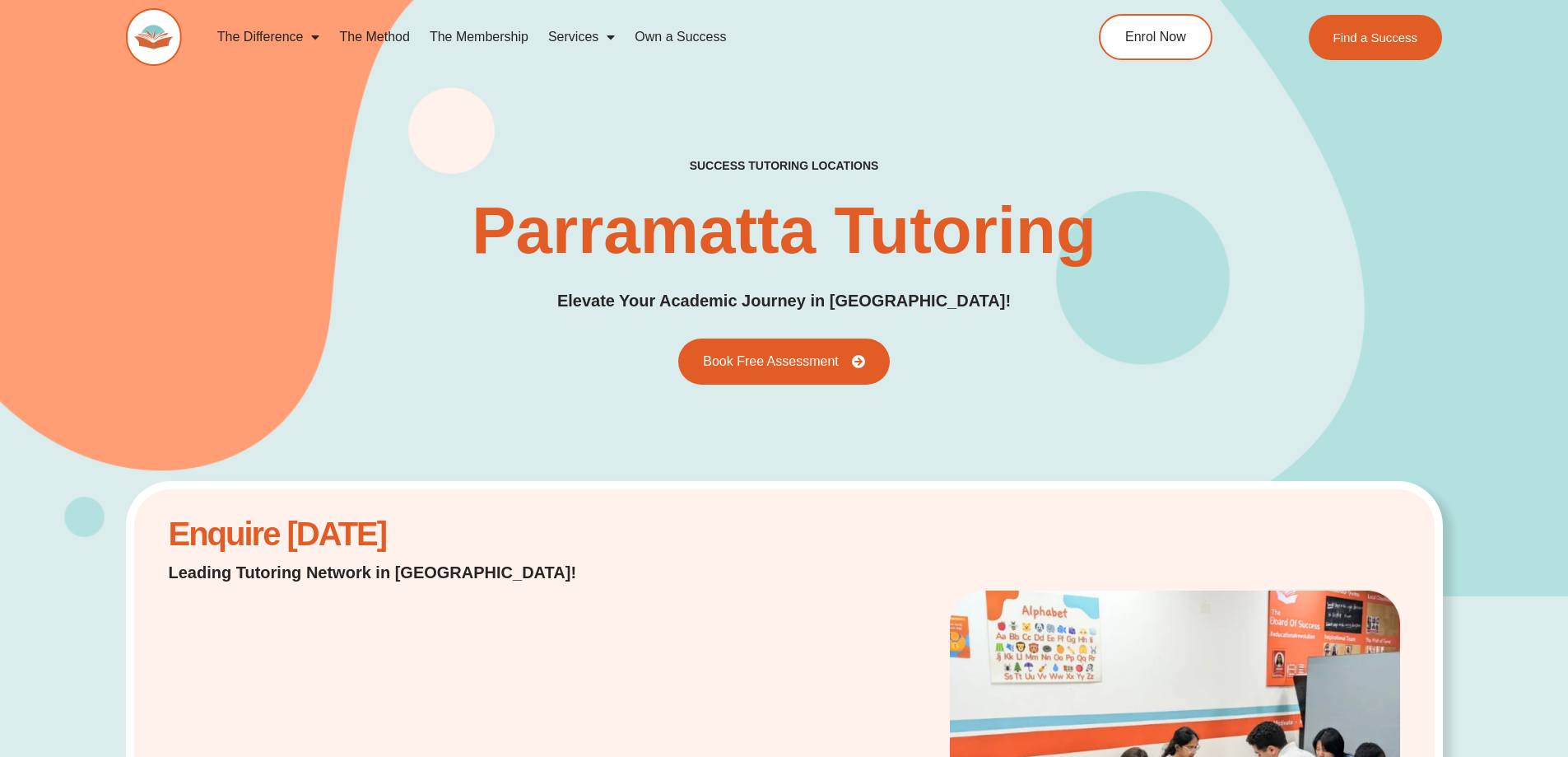
click at [489, 39] on link "The Membership" at bounding box center [478, 36] width 118 height 38
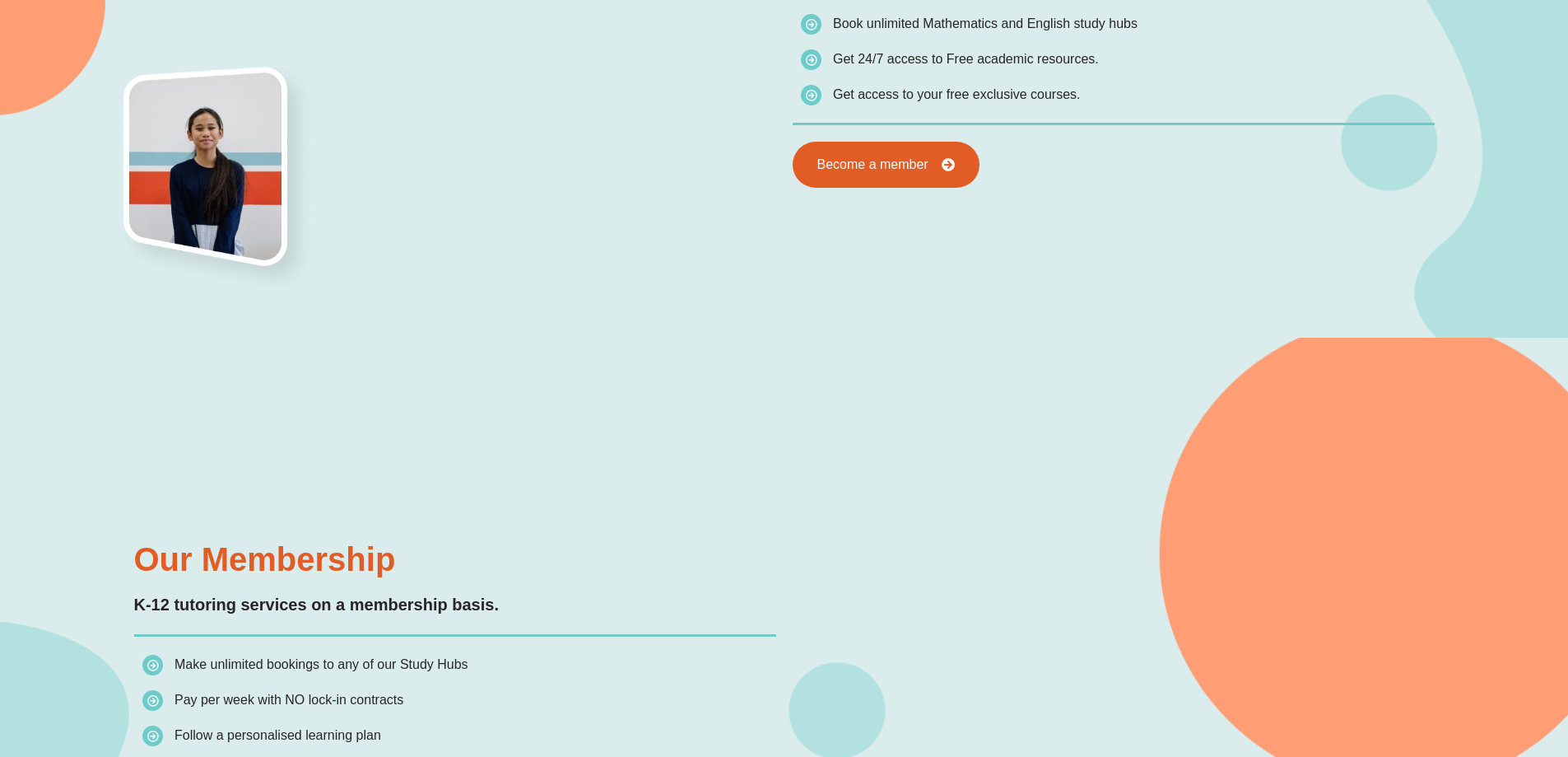
scroll to position [1097, 0]
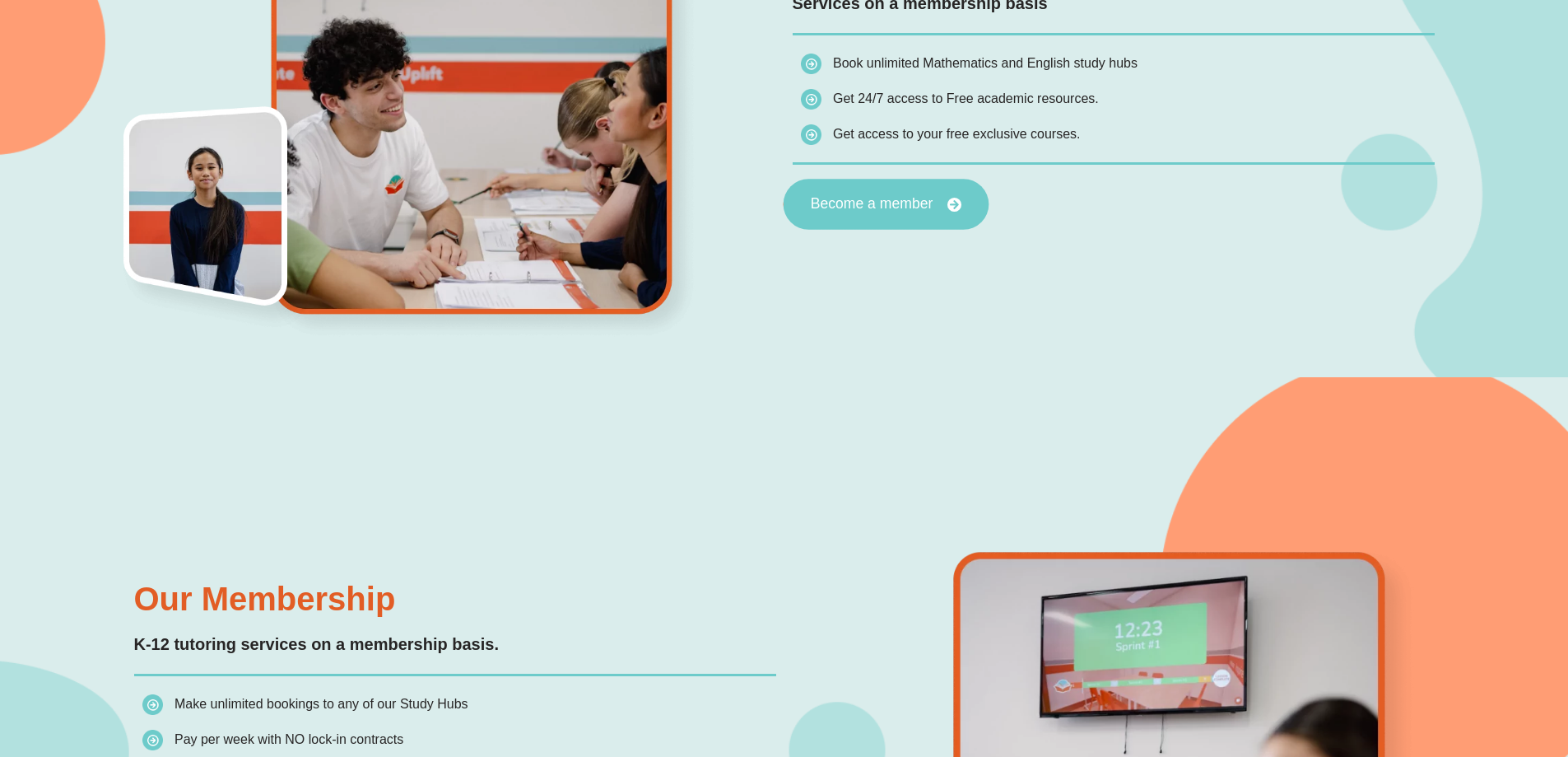
click at [916, 210] on span "Become a member" at bounding box center [871, 204] width 123 height 15
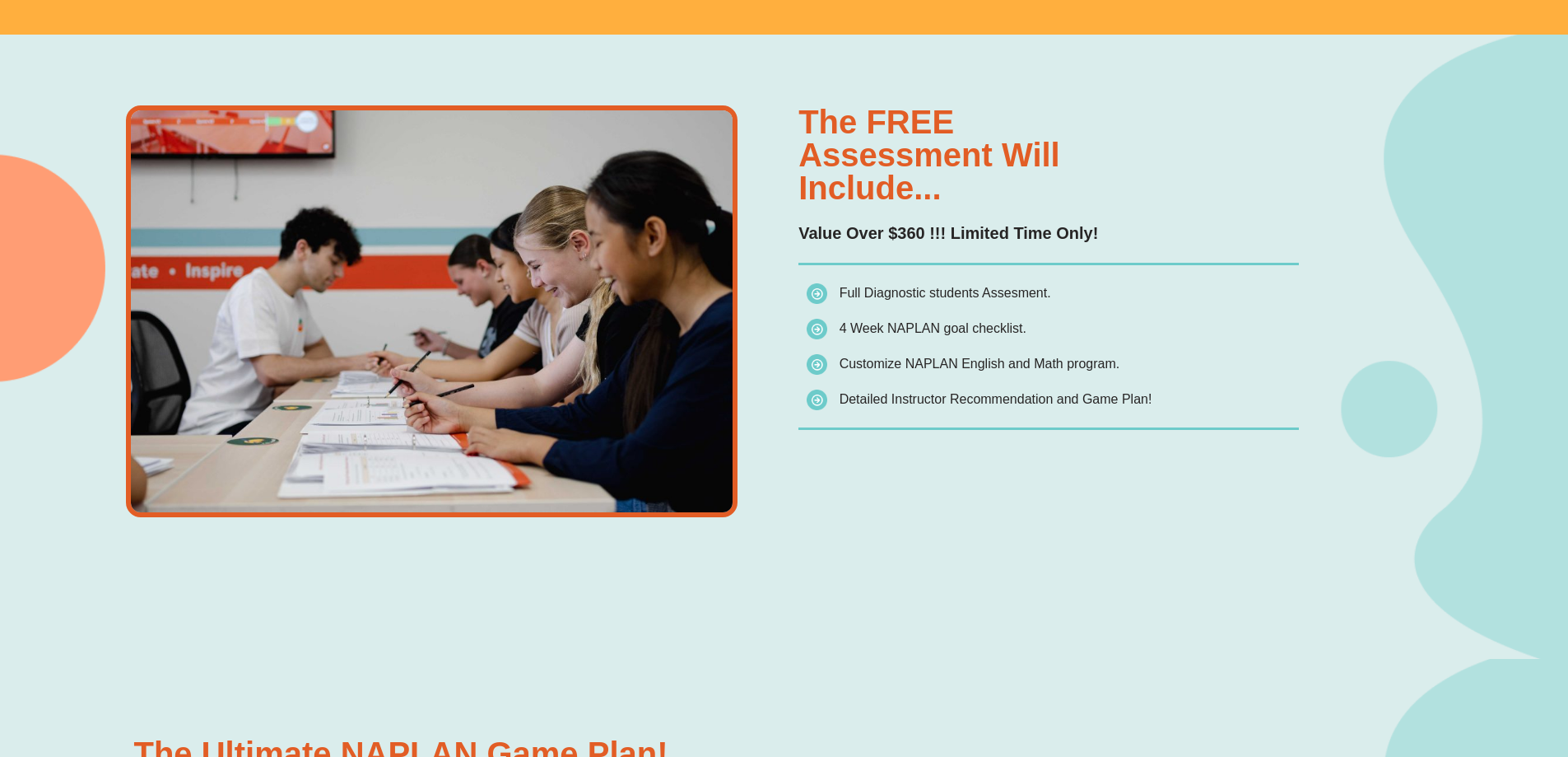
scroll to position [1235, 0]
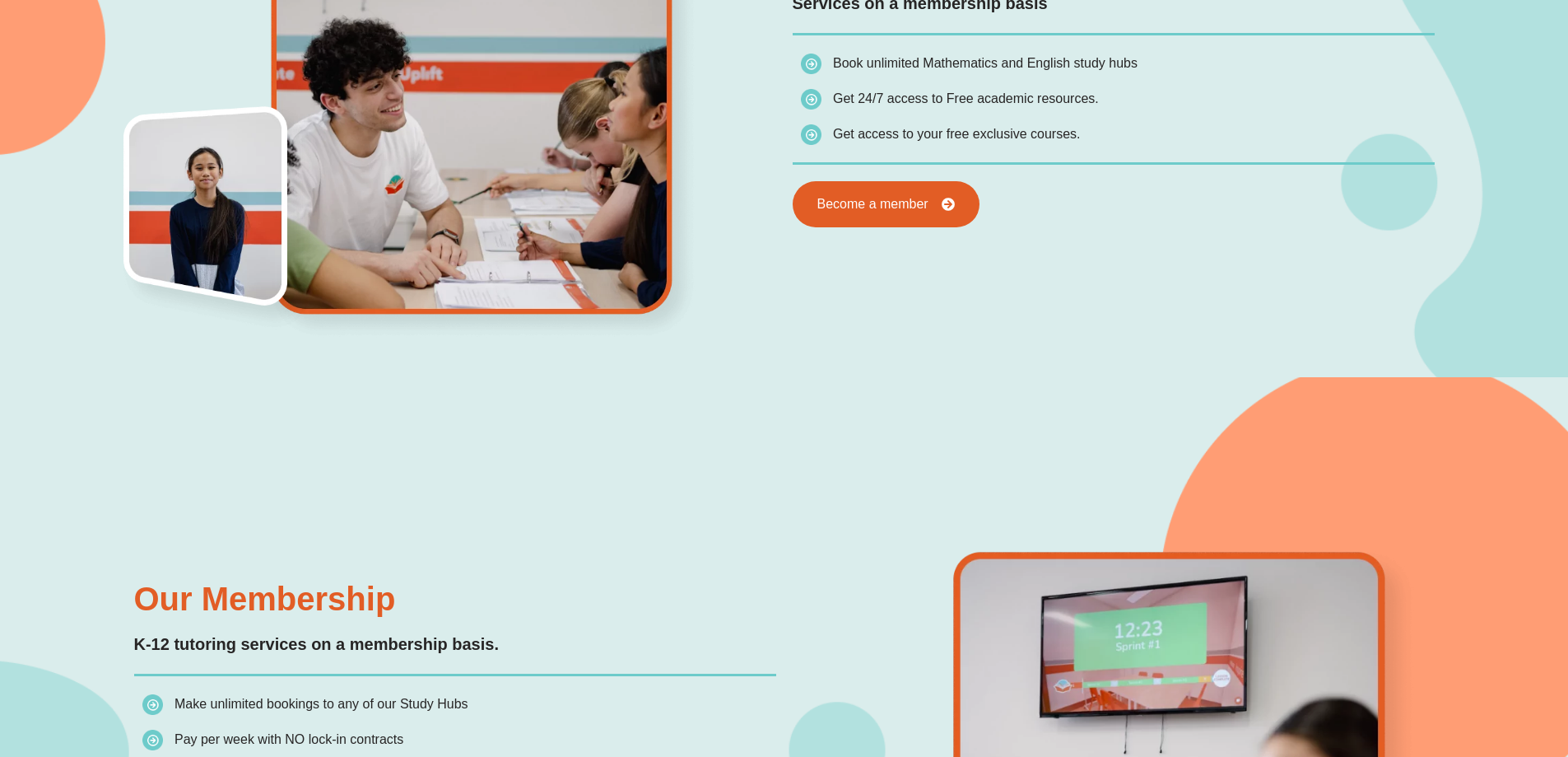
scroll to position [960, 0]
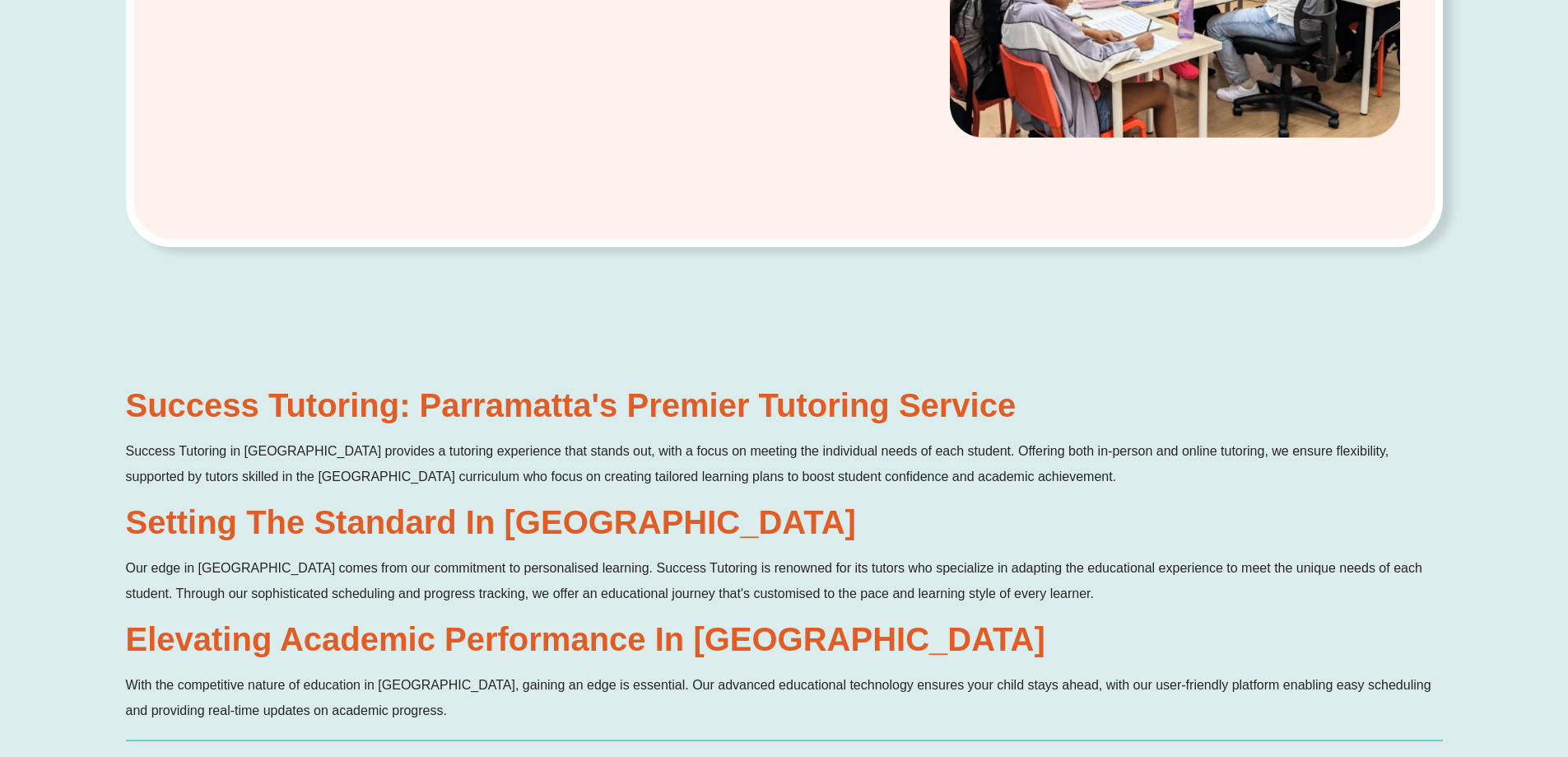
scroll to position [961, 0]
